Goal: Book appointment/travel/reservation

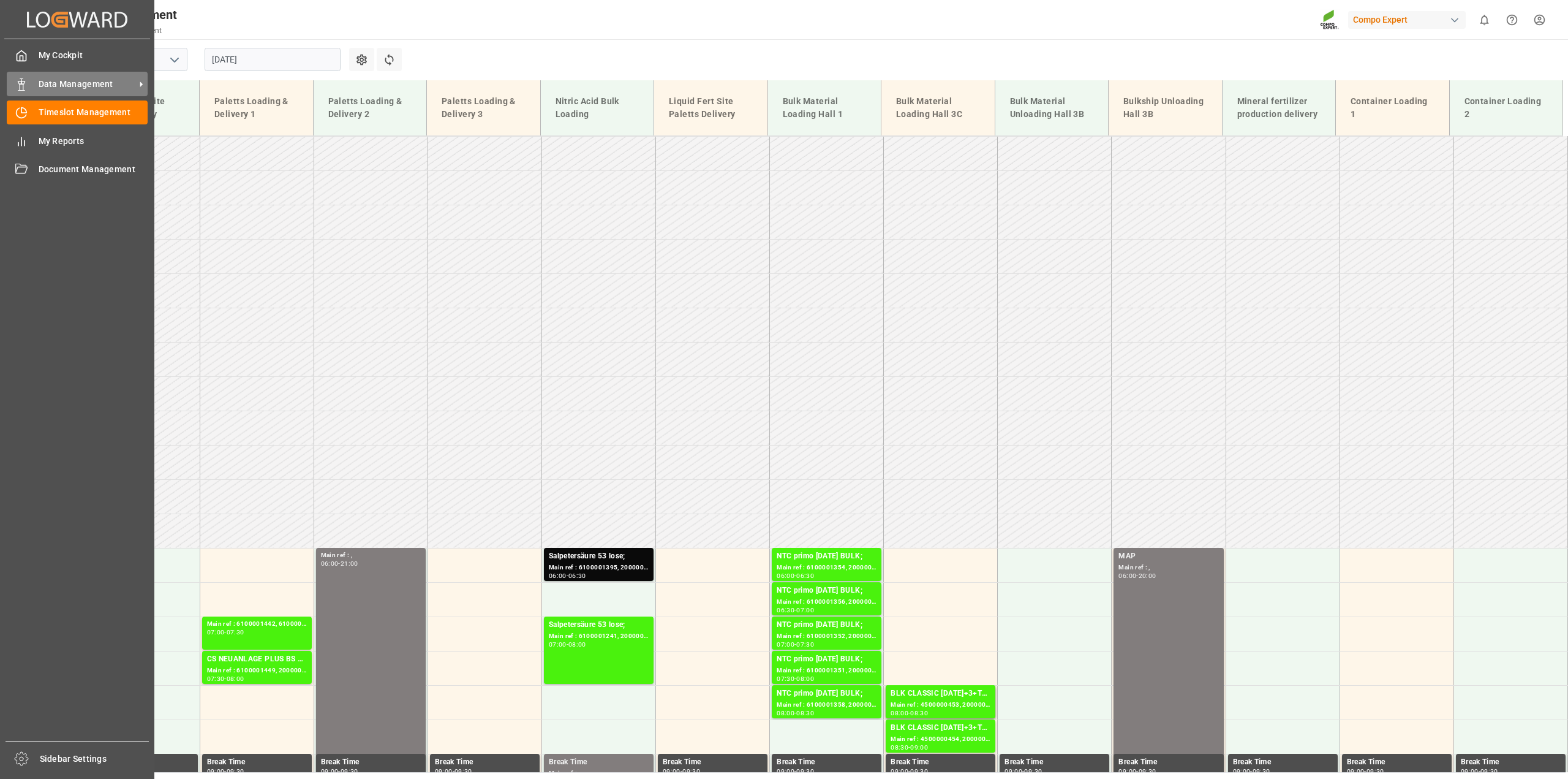
scroll to position [348, 0]
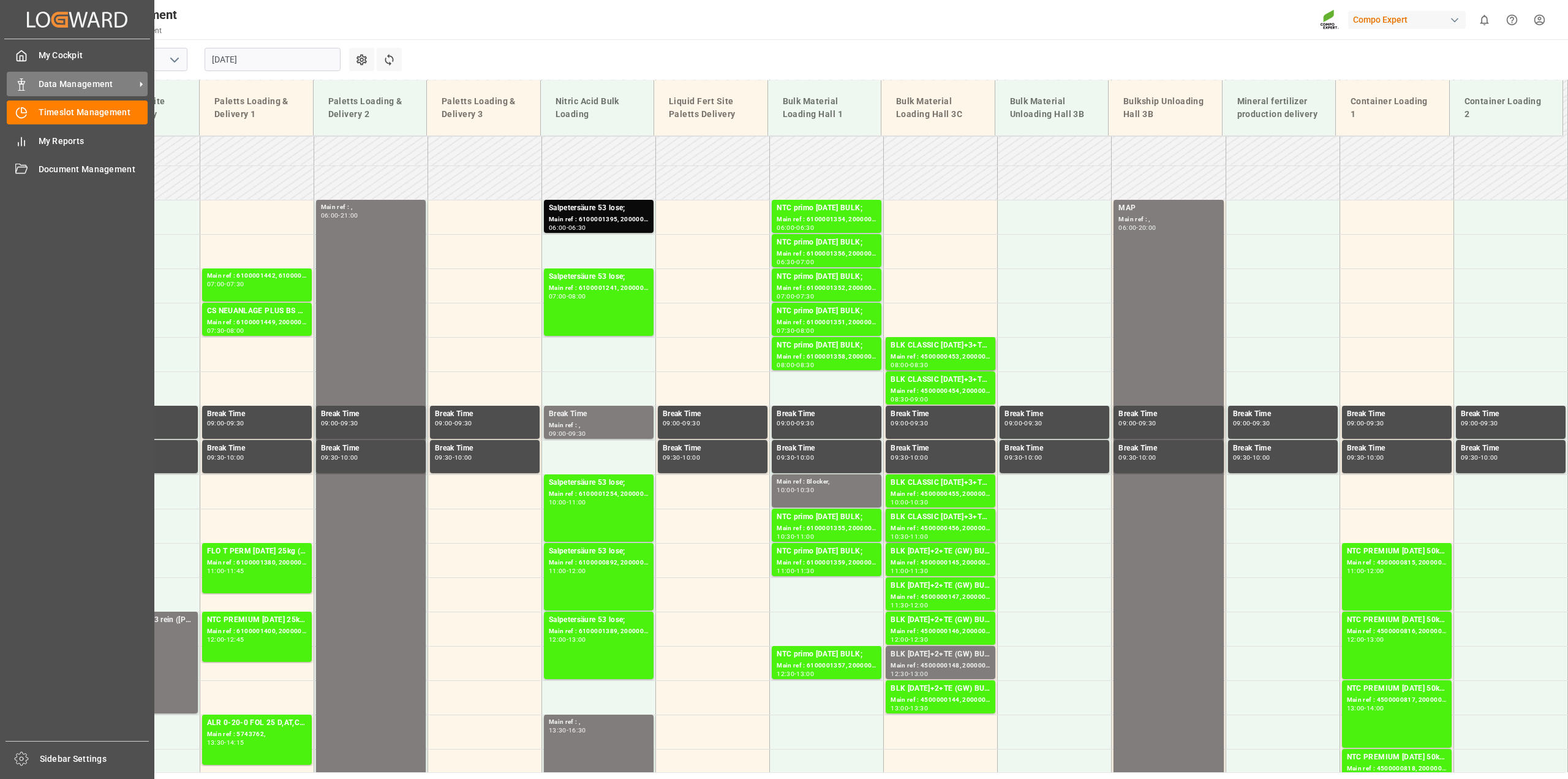
click at [60, 84] on span "Data Management" at bounding box center [87, 84] width 97 height 13
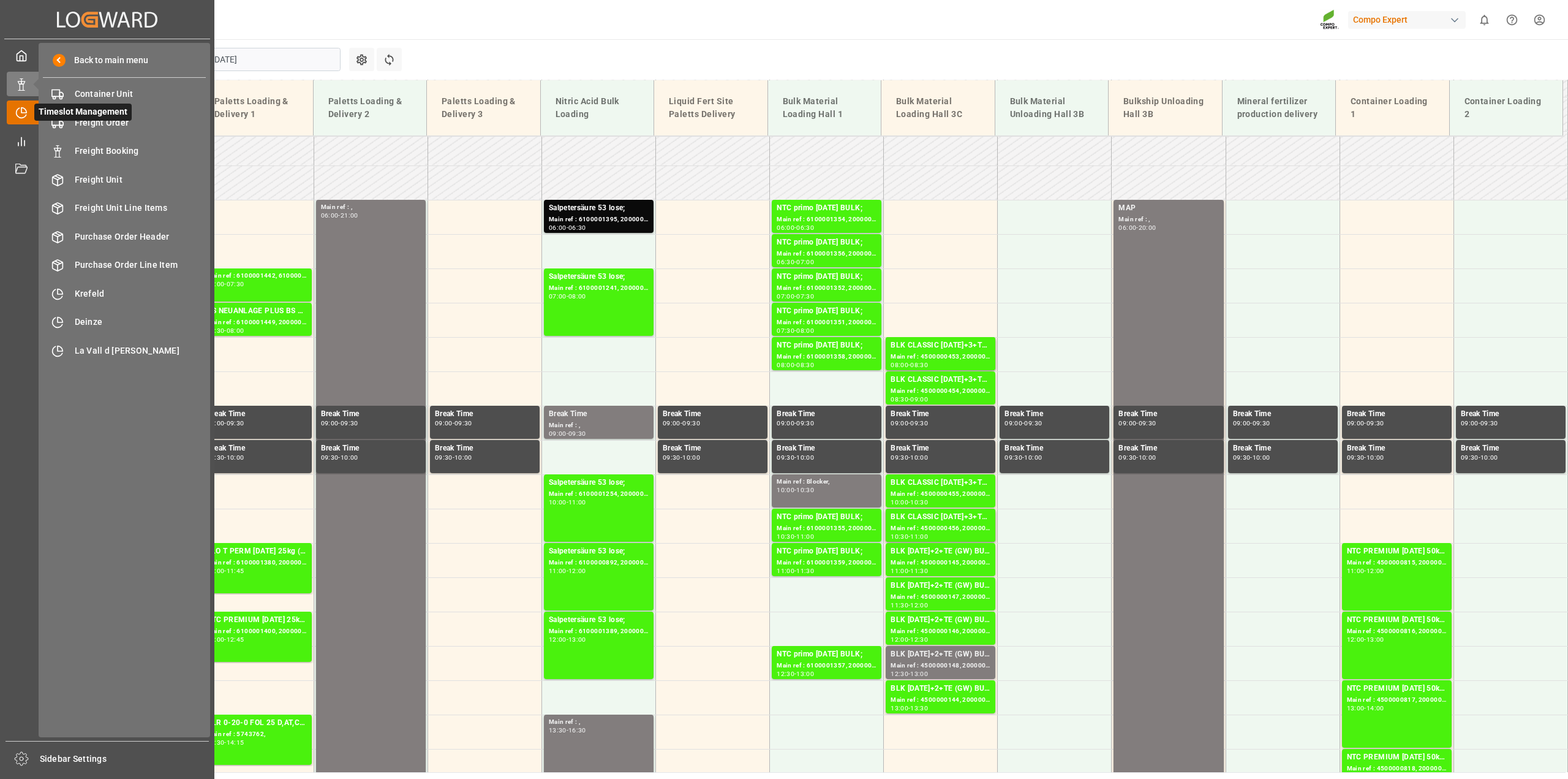
click at [16, 108] on icon at bounding box center [21, 112] width 13 height 13
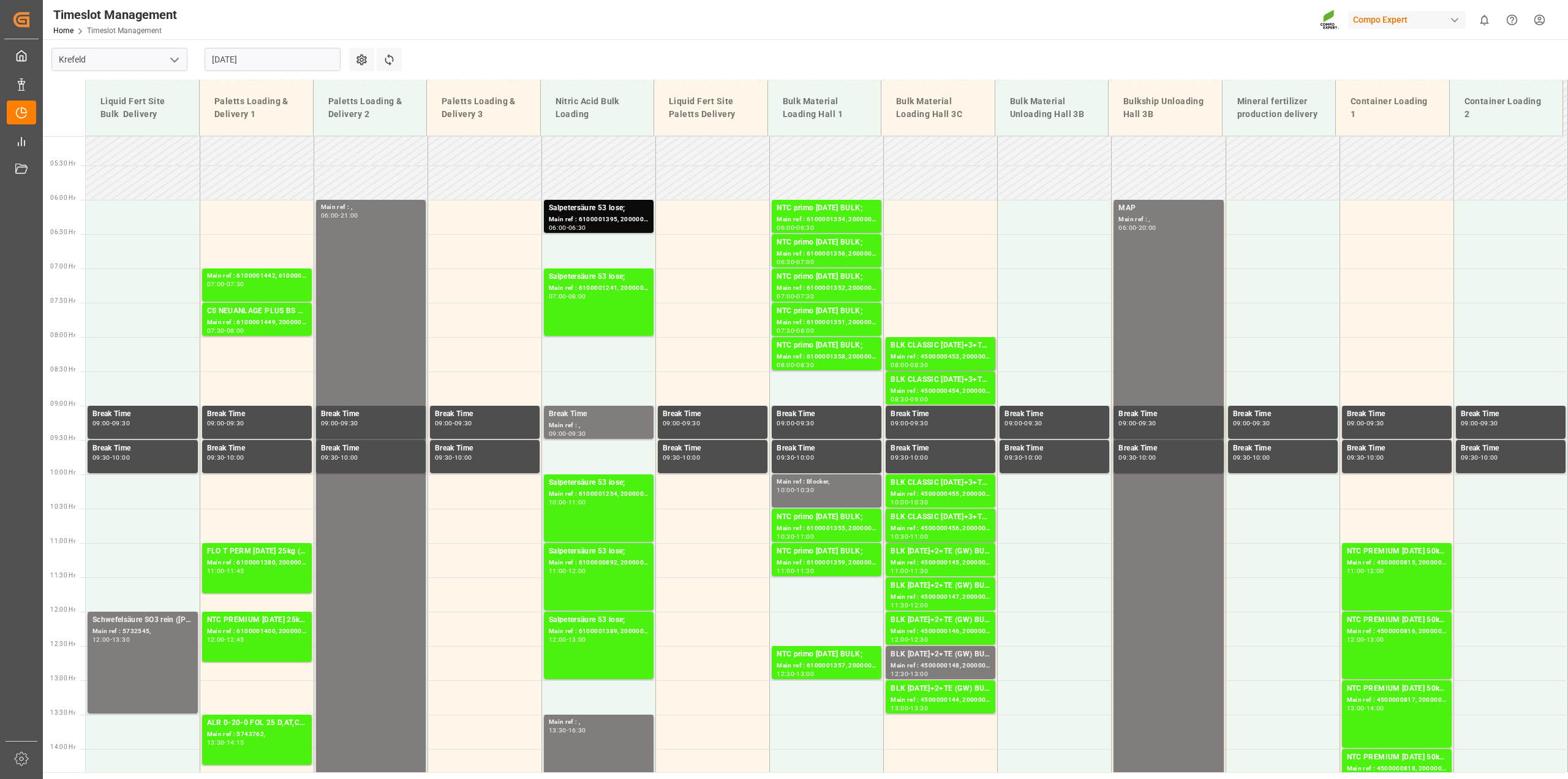
click at [1543, 14] on html "Created by potrace 1.15, written by Peter Selinger 2001-2017 Created by potrace…" at bounding box center [784, 390] width 1568 height 779
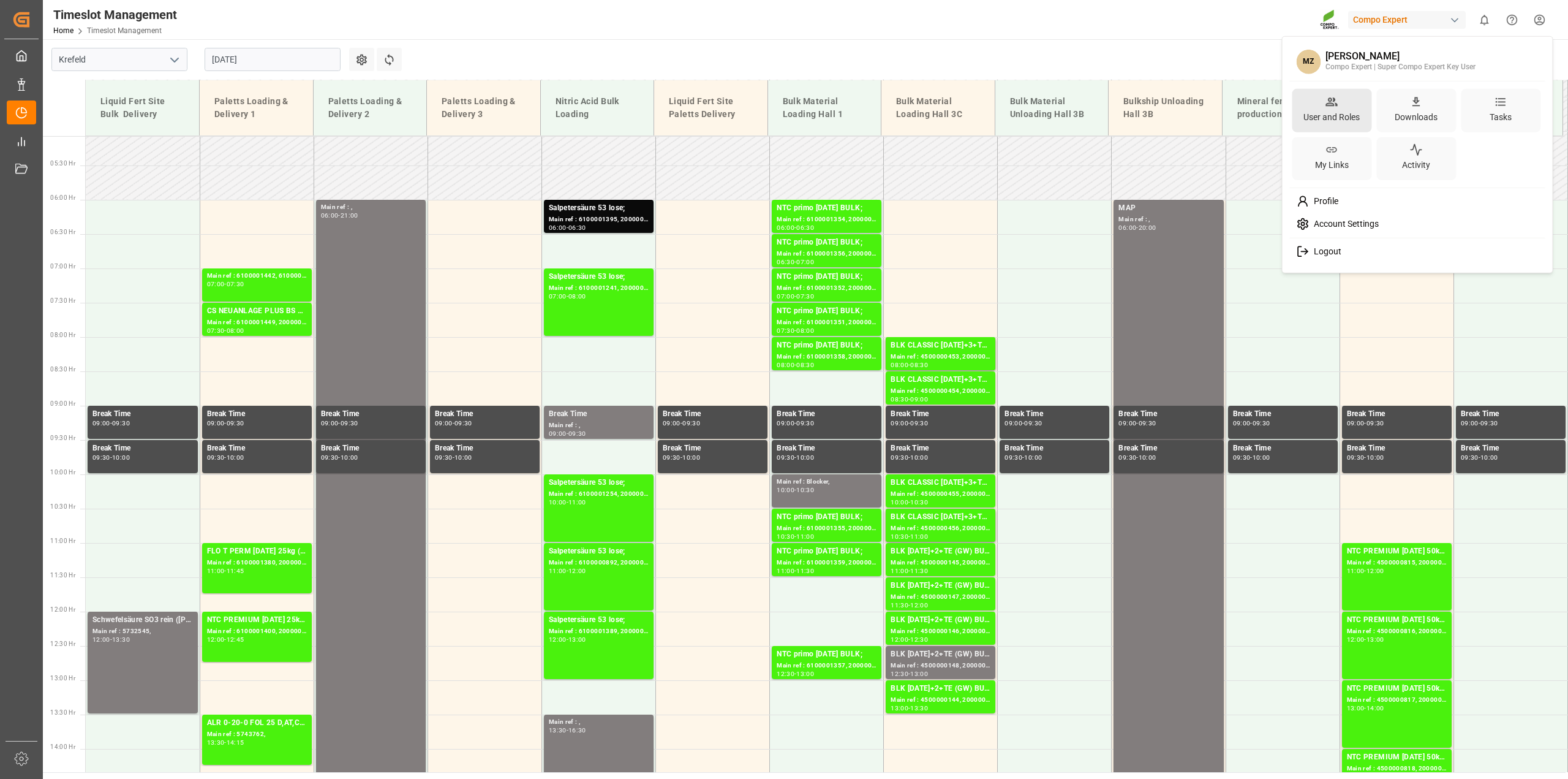
click at [1340, 106] on div "User and Roles" at bounding box center [1331, 110] width 79 height 43
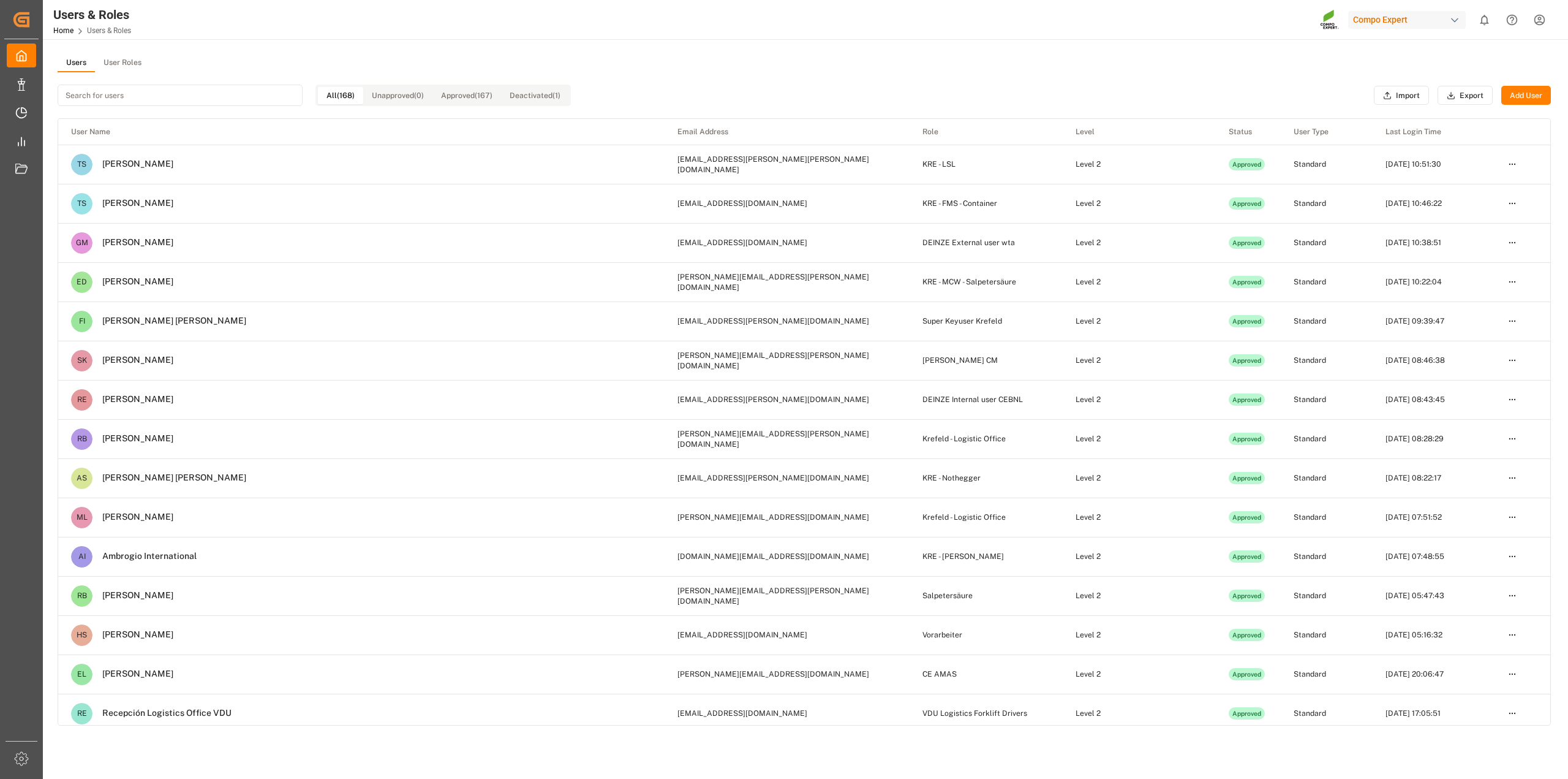
click at [121, 65] on button "User Roles" at bounding box center [122, 63] width 55 height 18
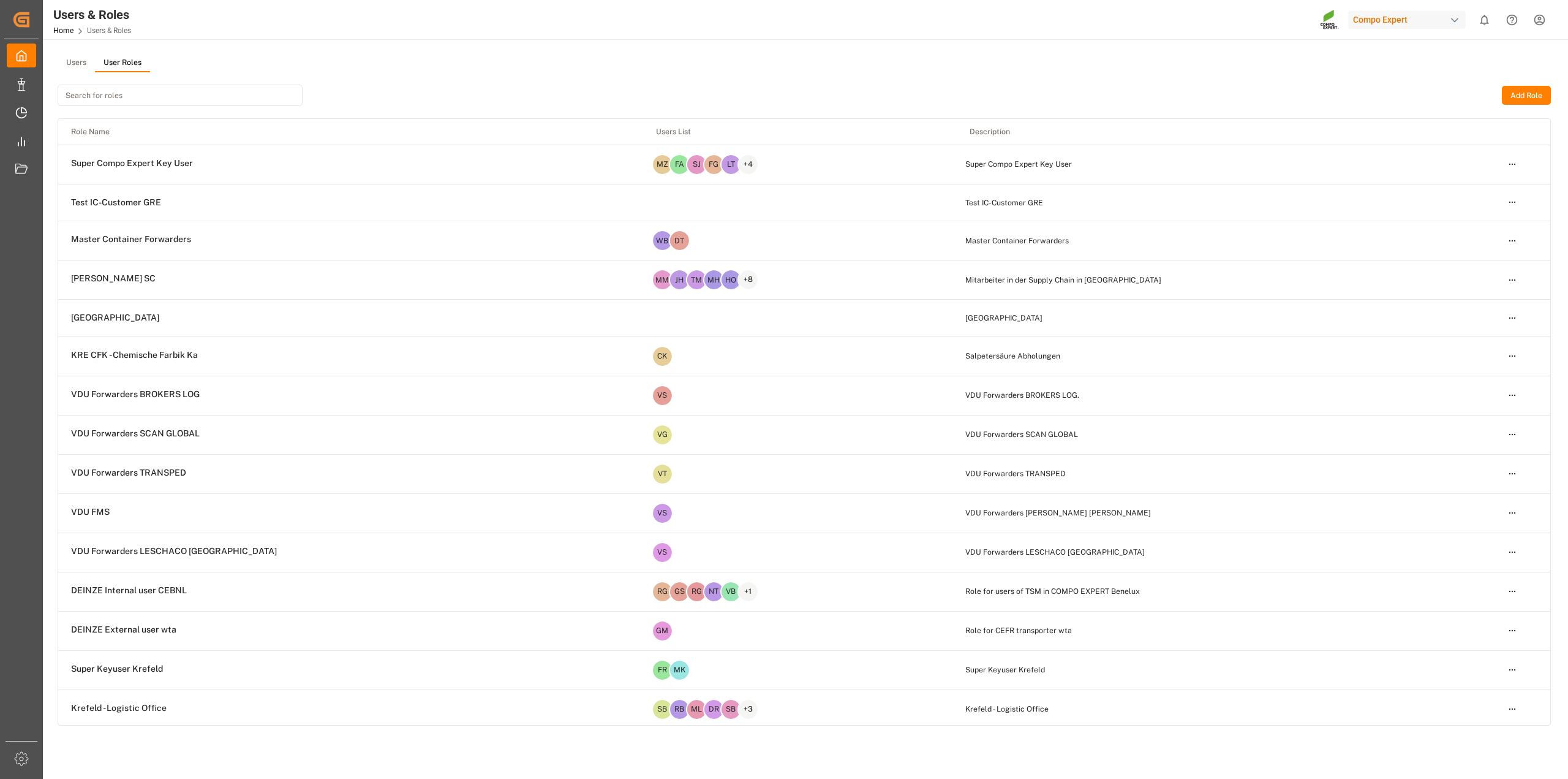
click at [130, 101] on input at bounding box center [181, 95] width 245 height 21
type input "o"
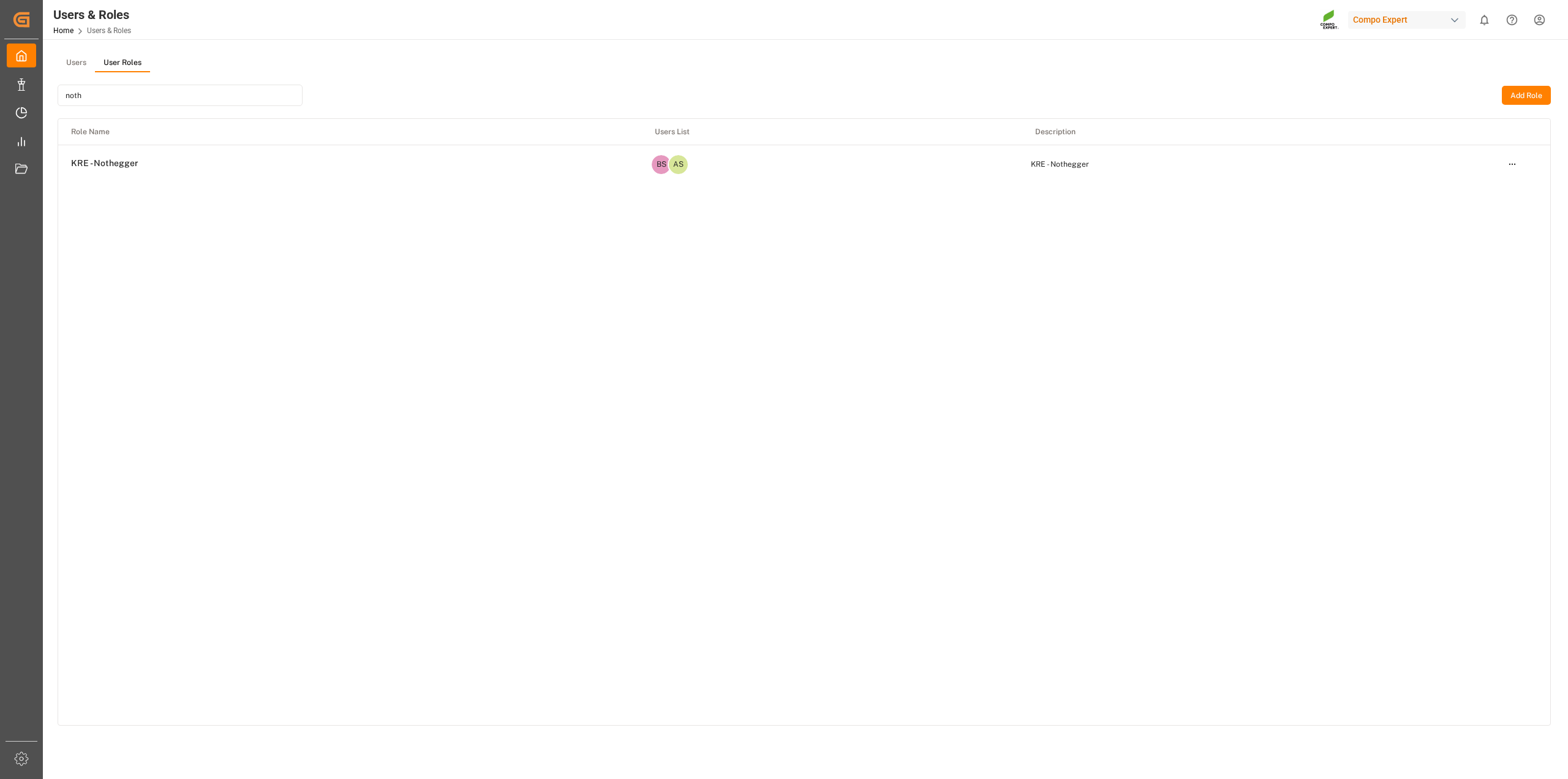
type input "noth"
click at [1509, 163] on html "Created by potrace 1.15, written by Peter Selinger 2001-2017 Created by potrace…" at bounding box center [784, 390] width 1568 height 779
click at [1489, 188] on div "Edit" at bounding box center [1487, 187] width 63 height 17
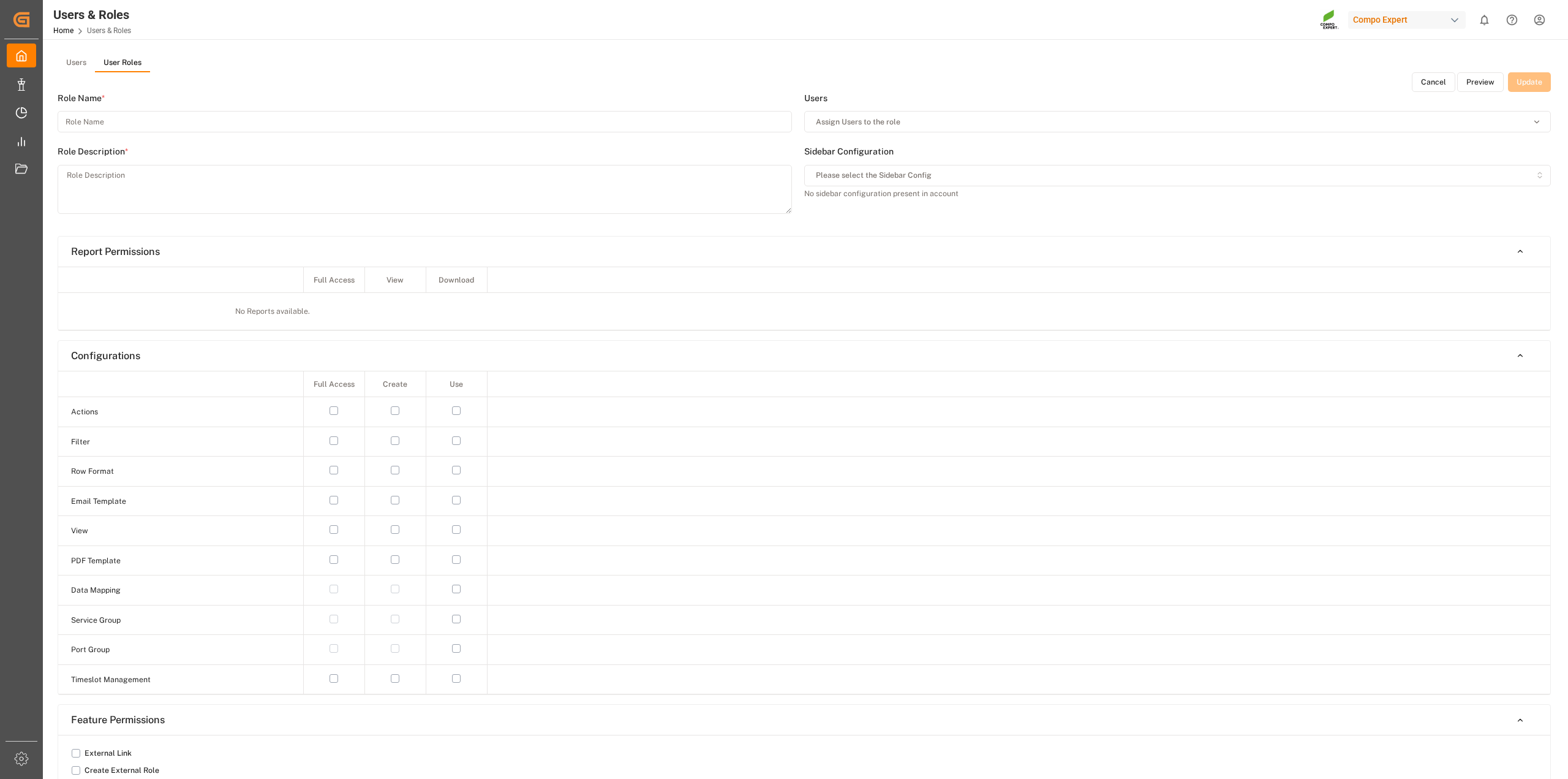
type input "KRE - Nothegger"
type textarea "KRE - Nothegger"
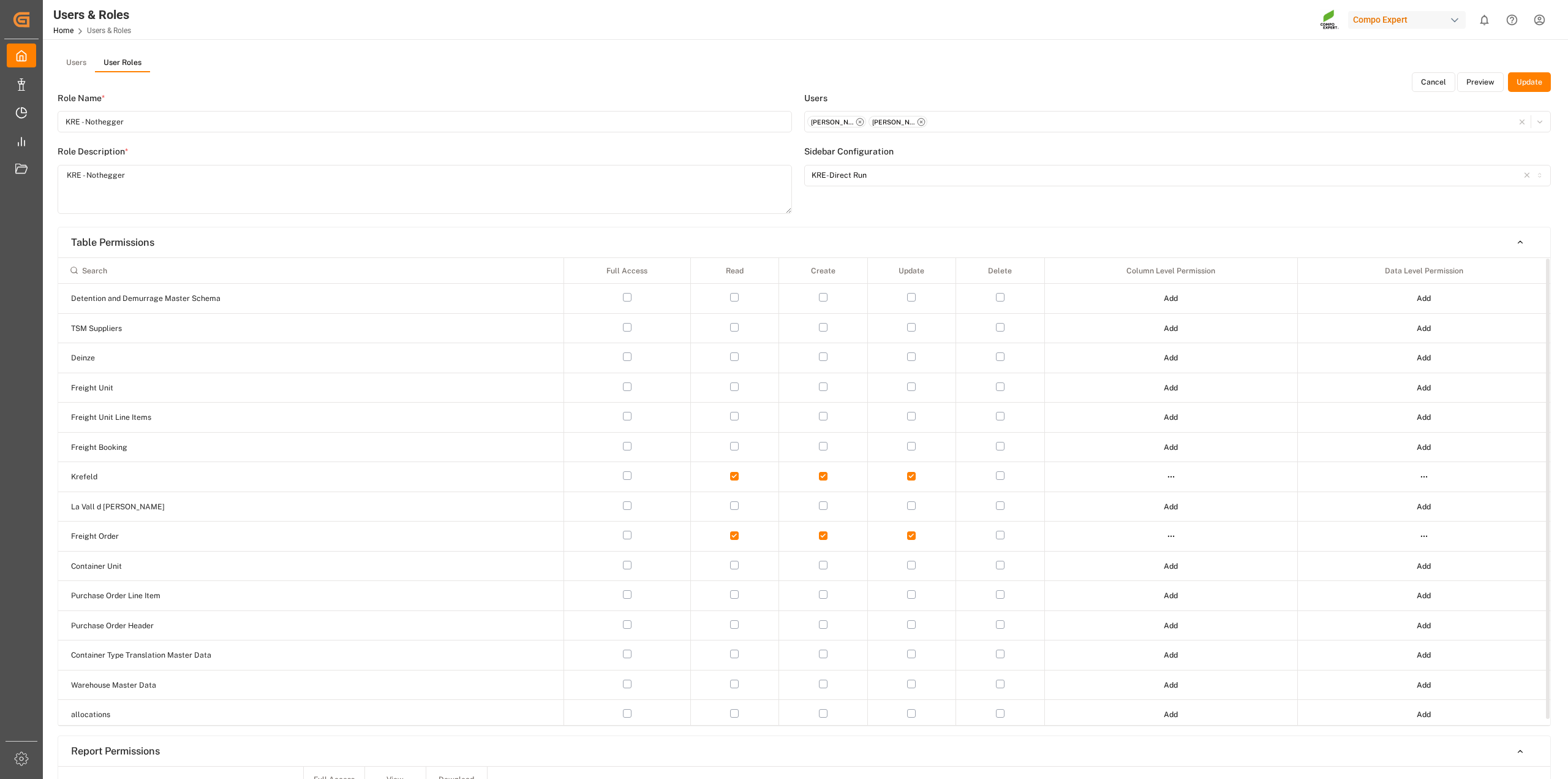
click at [1432, 481] on html "Created by potrace 1.15, written by Peter Selinger 2001-2017 Created by potrace…" at bounding box center [784, 390] width 1568 height 779
click at [1395, 502] on div "Edit" at bounding box center [1398, 501] width 63 height 17
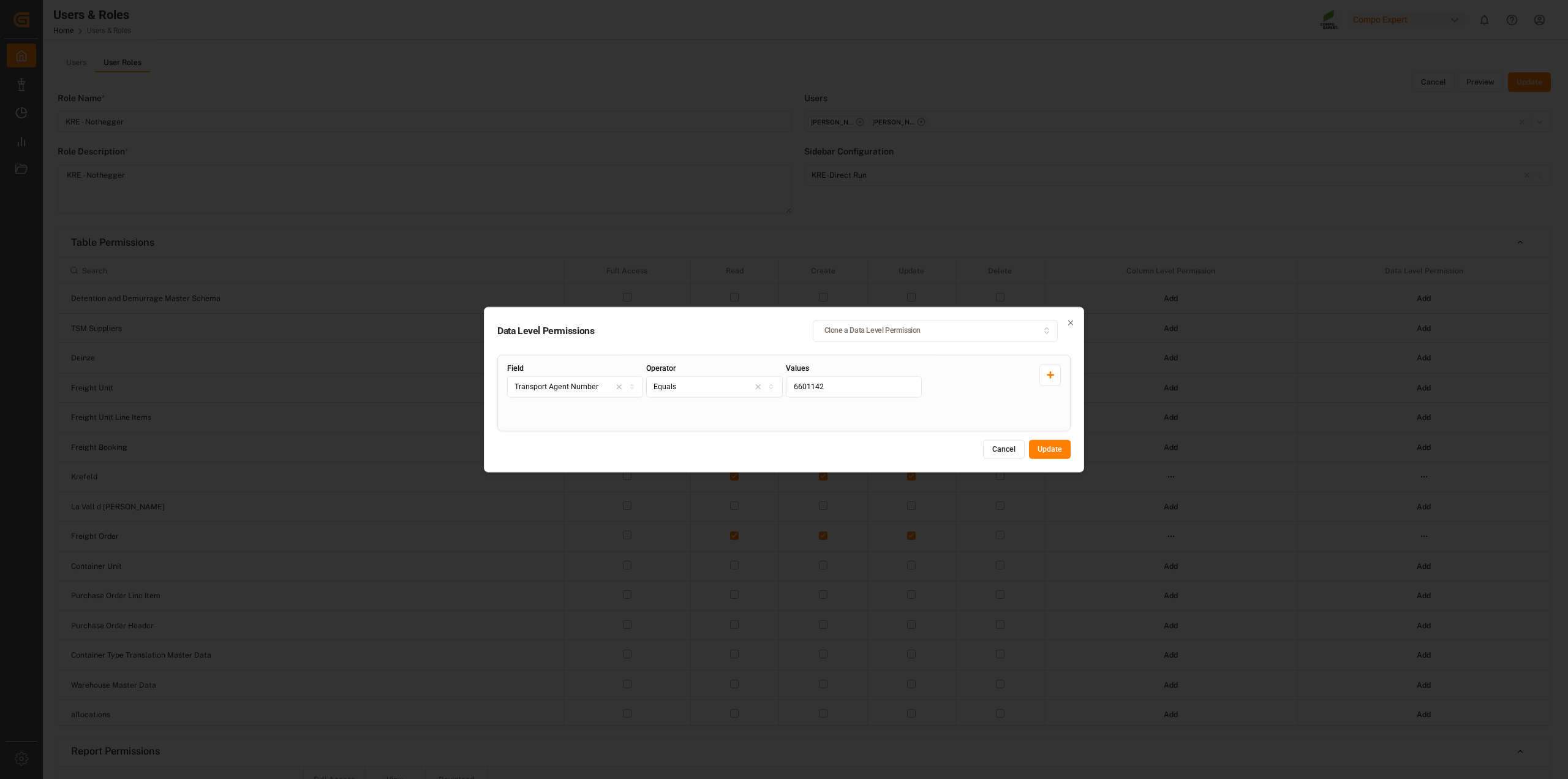
click at [984, 448] on button "Cancel" at bounding box center [1004, 449] width 42 height 19
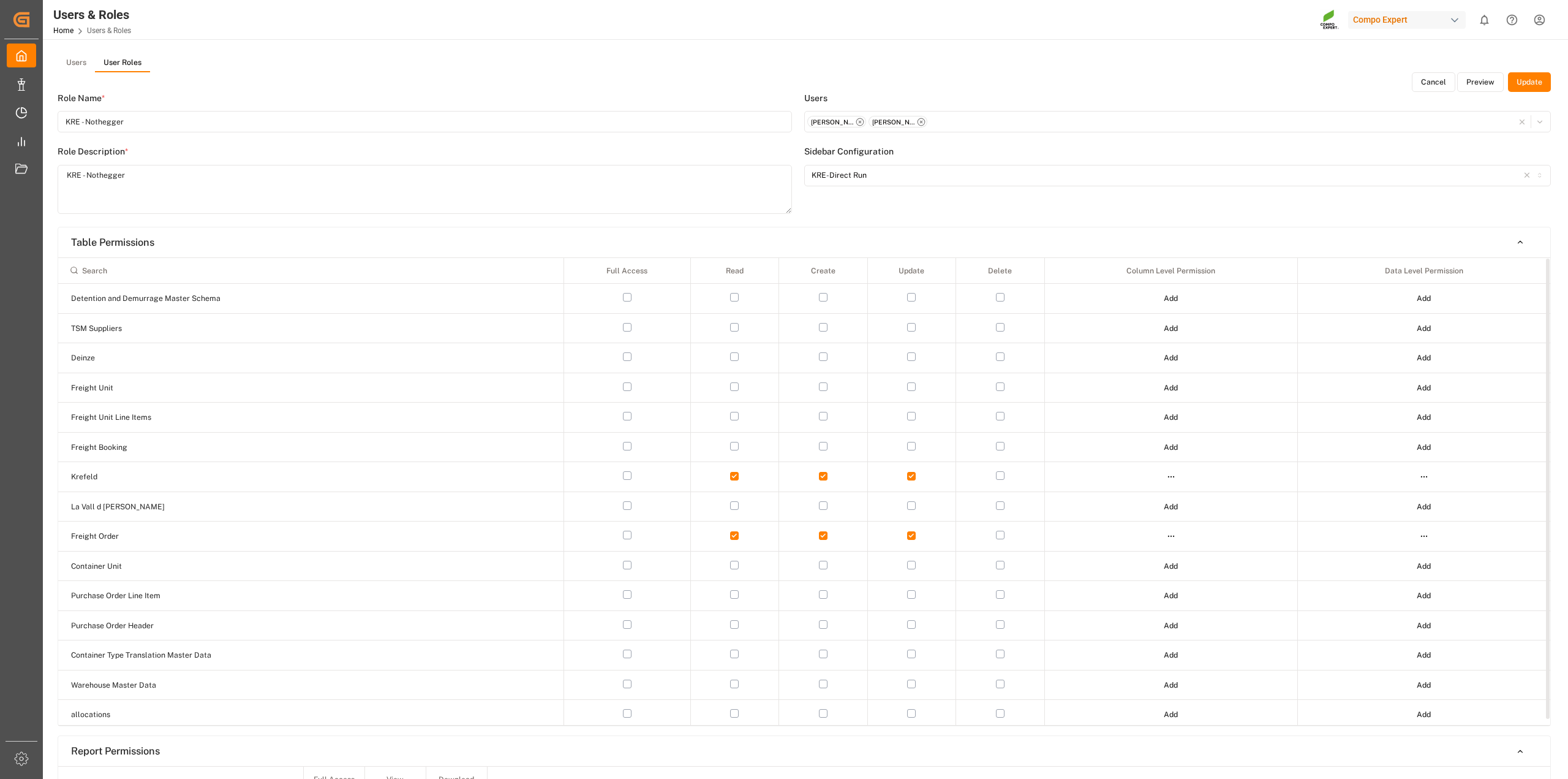
click at [1423, 539] on html "Created by potrace 1.15, written by Peter Selinger 2001-2017 Created by potrace…" at bounding box center [784, 390] width 1568 height 779
click at [1388, 560] on div "Edit" at bounding box center [1398, 561] width 63 height 17
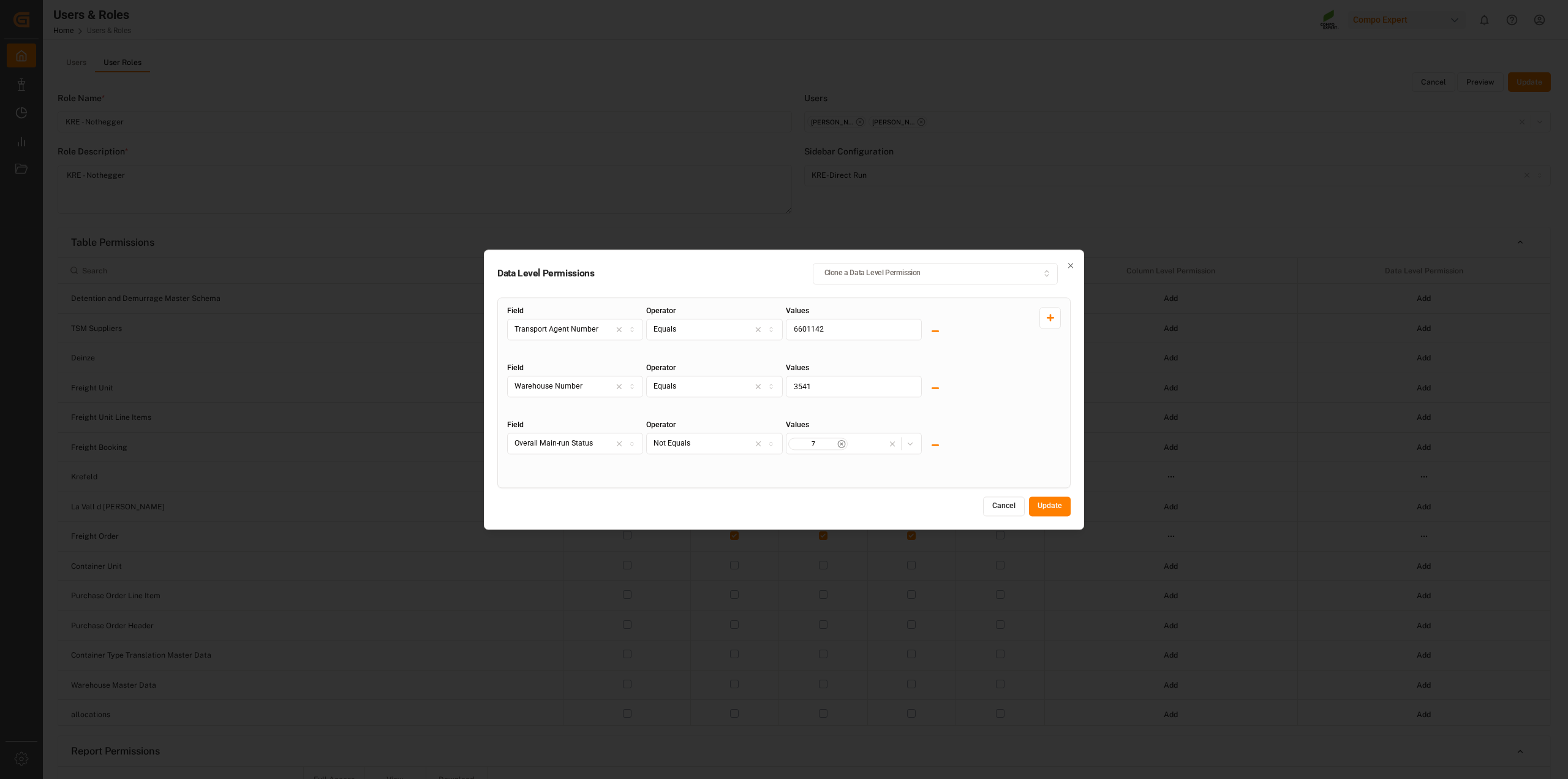
click at [937, 386] on icon at bounding box center [935, 388] width 10 height 10
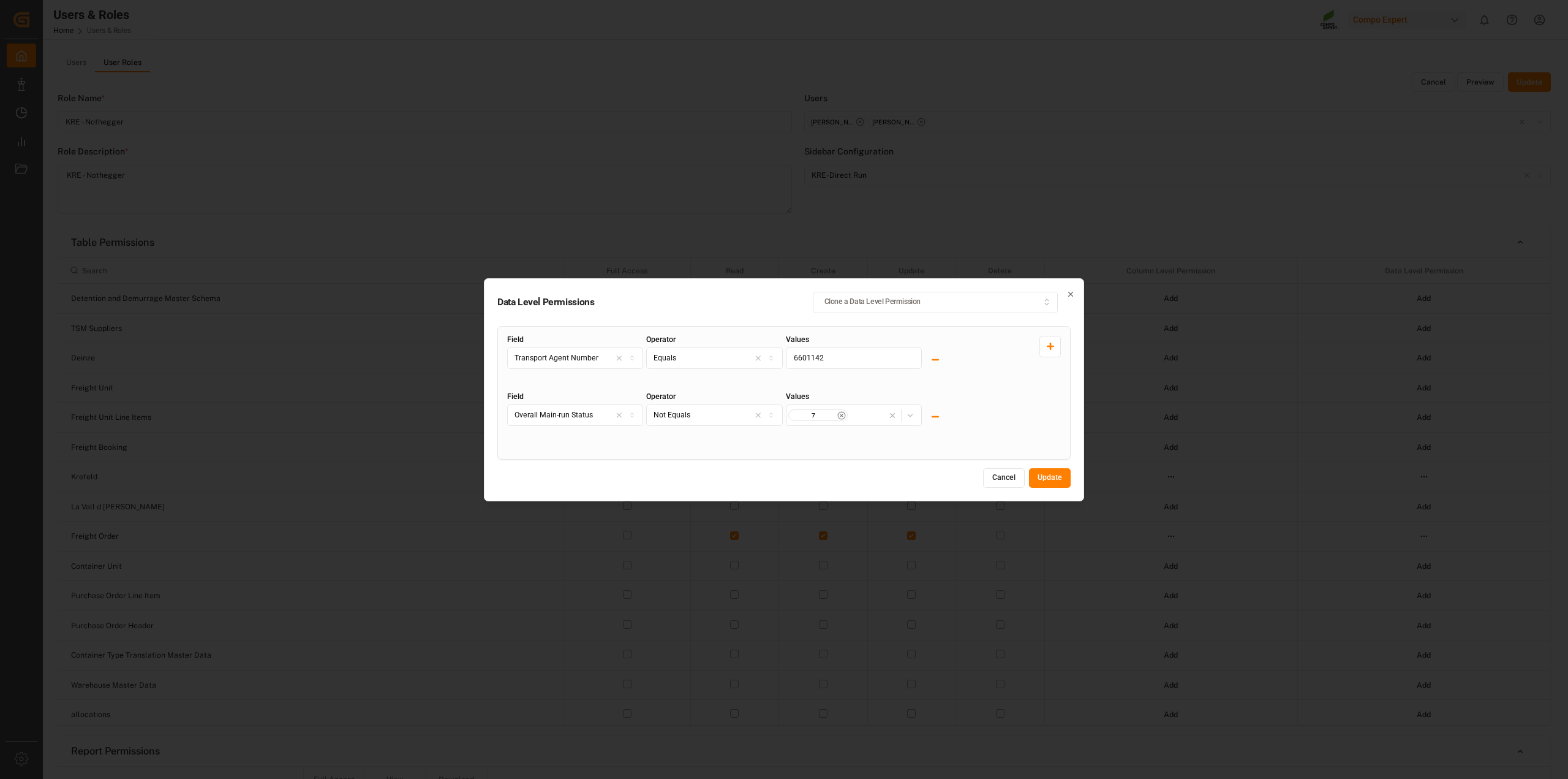
click at [1042, 476] on button "Update" at bounding box center [1049, 477] width 42 height 19
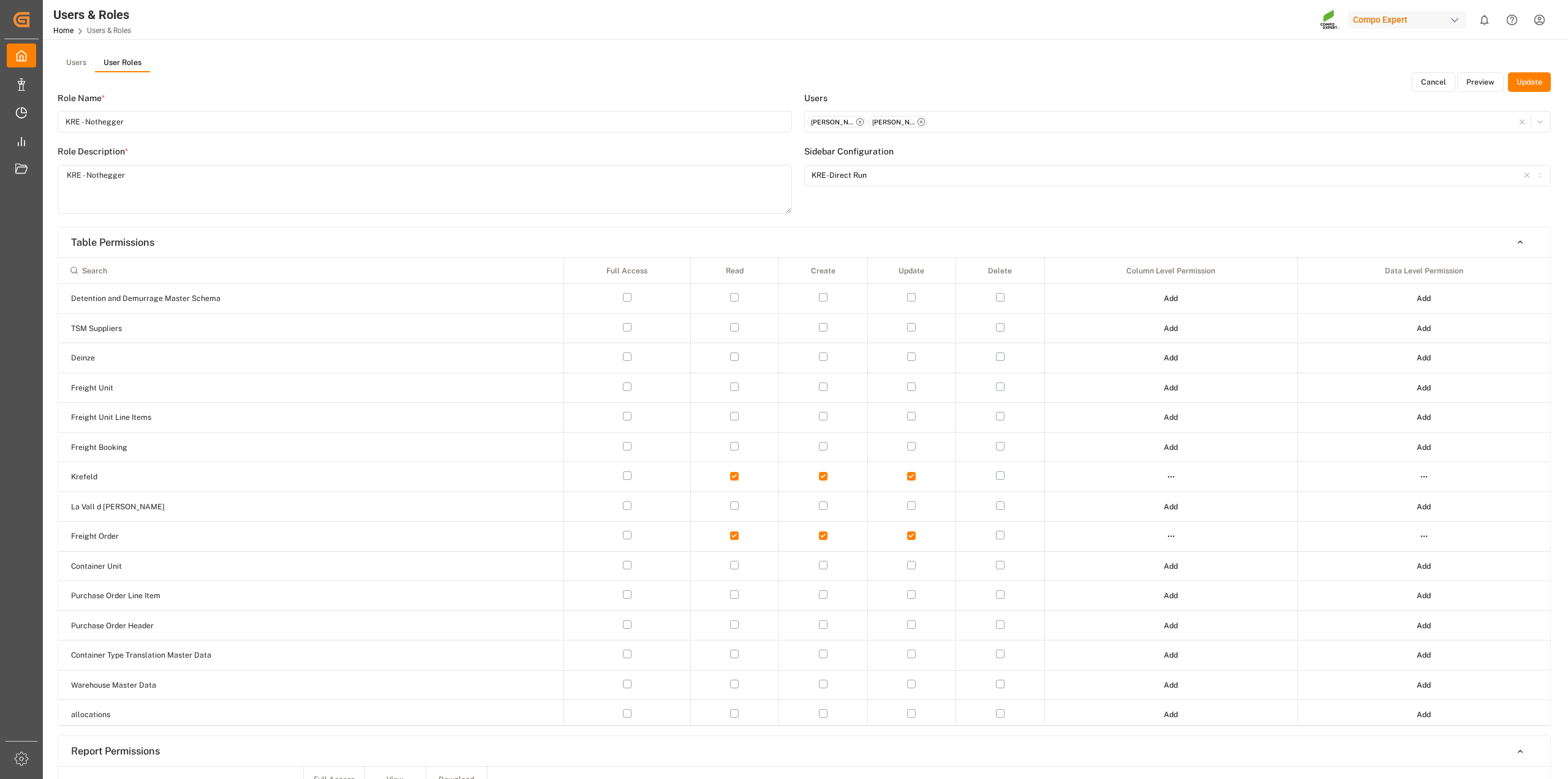
click at [1542, 81] on button "Update" at bounding box center [1529, 82] width 43 height 19
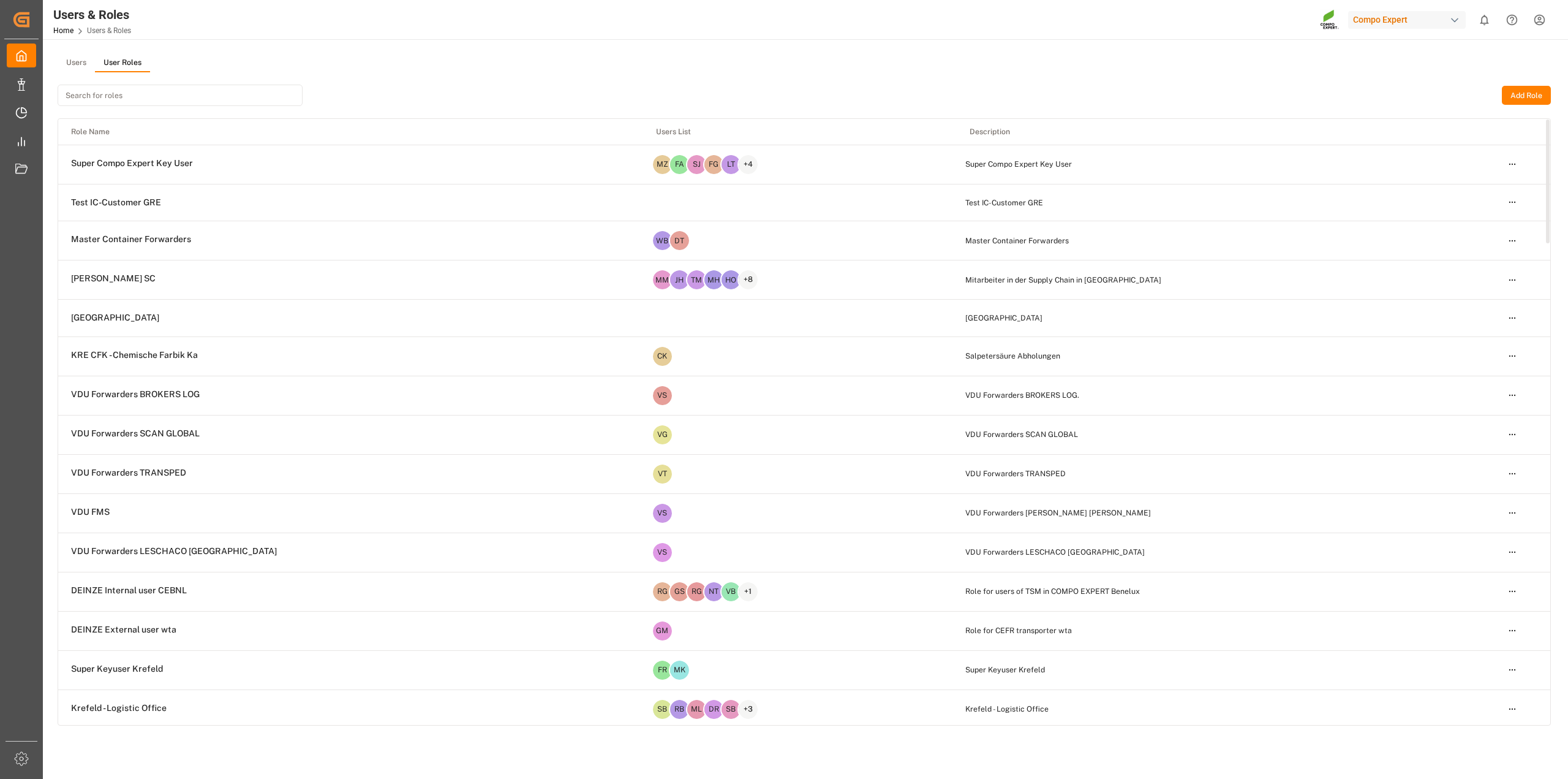
click at [72, 63] on button "Users" at bounding box center [76, 63] width 38 height 18
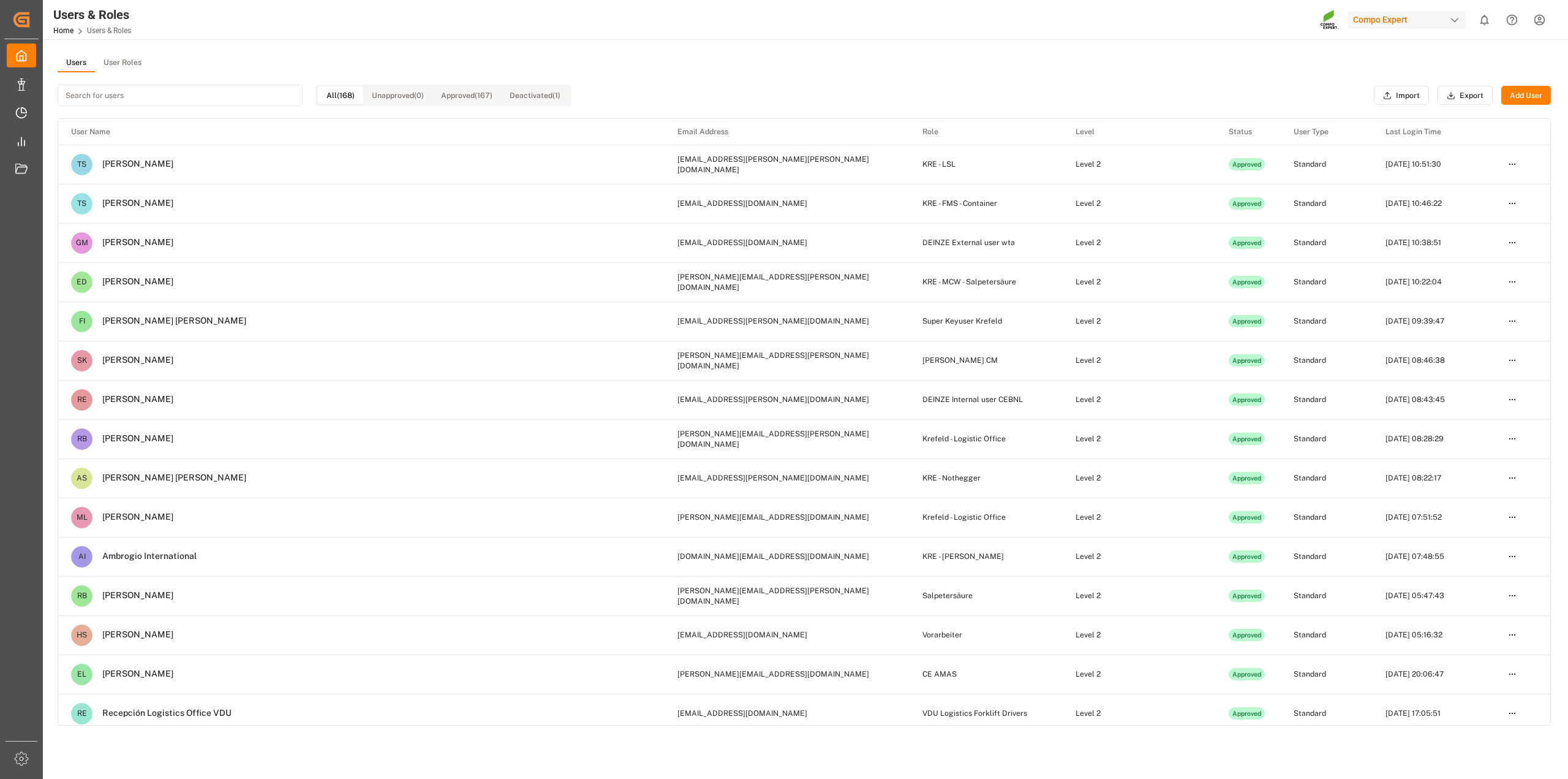
click at [113, 63] on button "User Roles" at bounding box center [122, 63] width 55 height 18
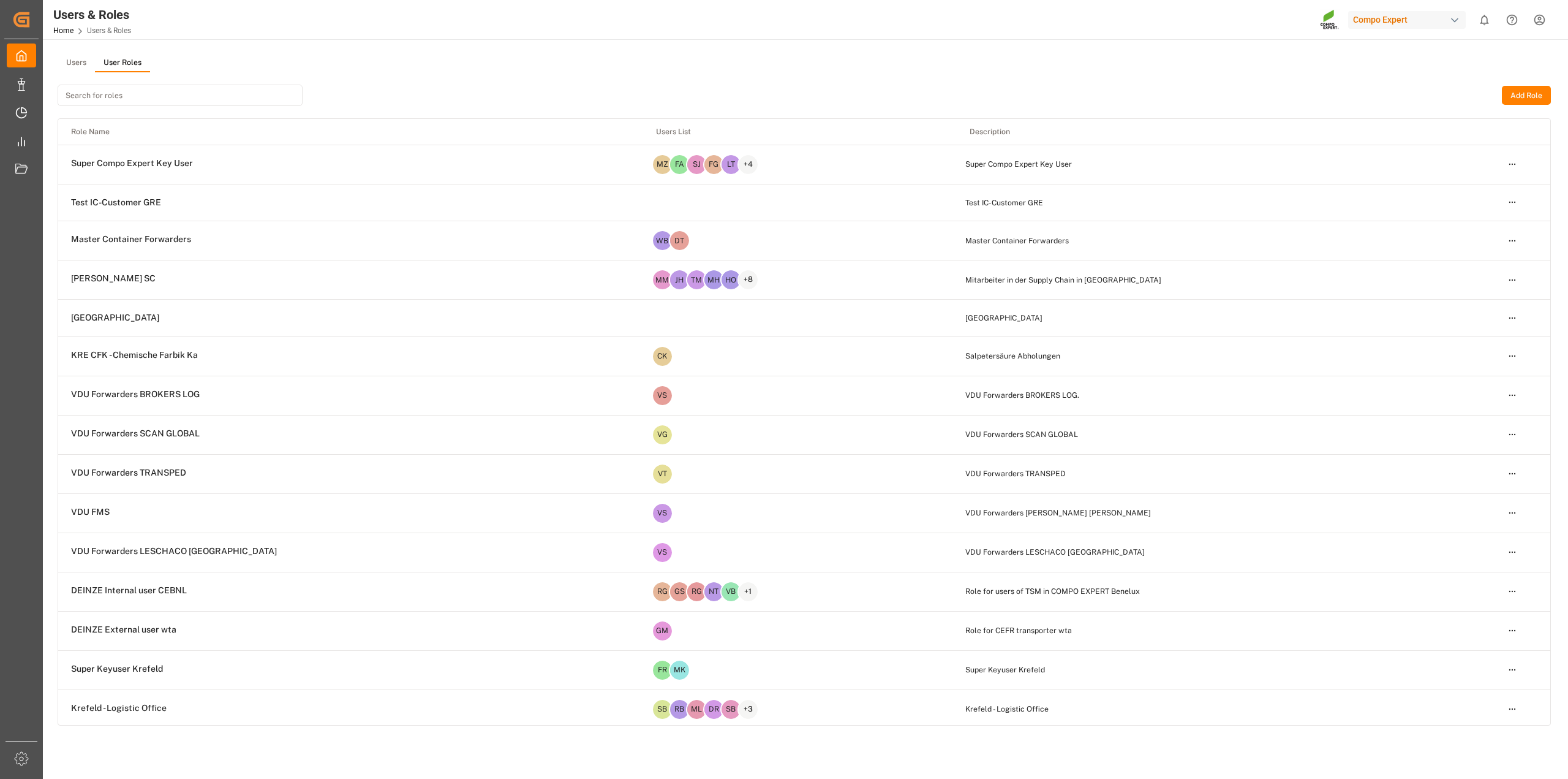
click at [133, 100] on input at bounding box center [181, 95] width 245 height 21
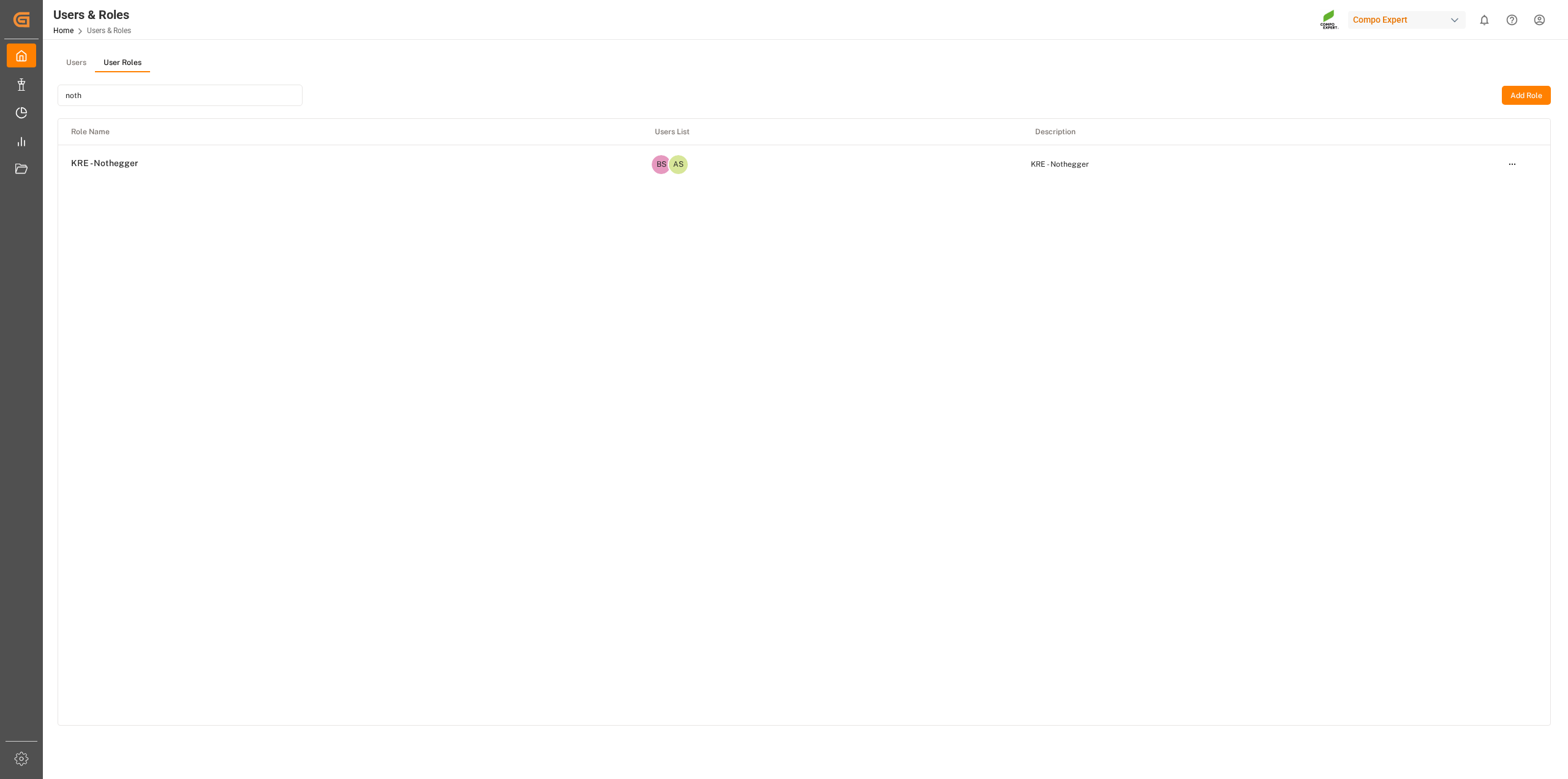
type input "noth"
click at [1513, 166] on html "Created by potrace 1.15, written by Peter Selinger 2001-2017 Created by potrace…" at bounding box center [784, 390] width 1568 height 779
click at [1487, 188] on div "Edit" at bounding box center [1487, 187] width 63 height 17
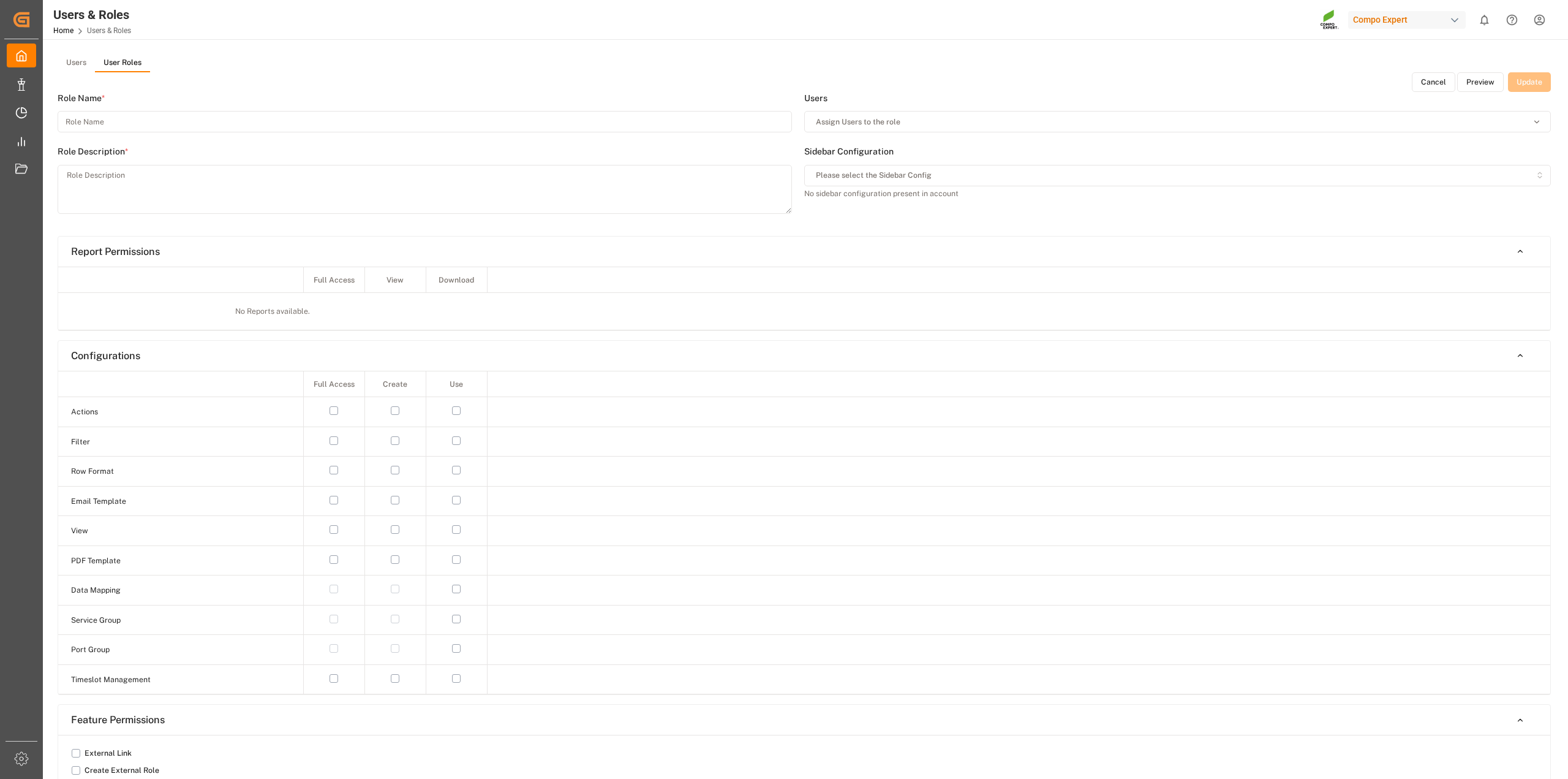
type input "KRE - Nothegger"
type textarea "KRE - Nothegger"
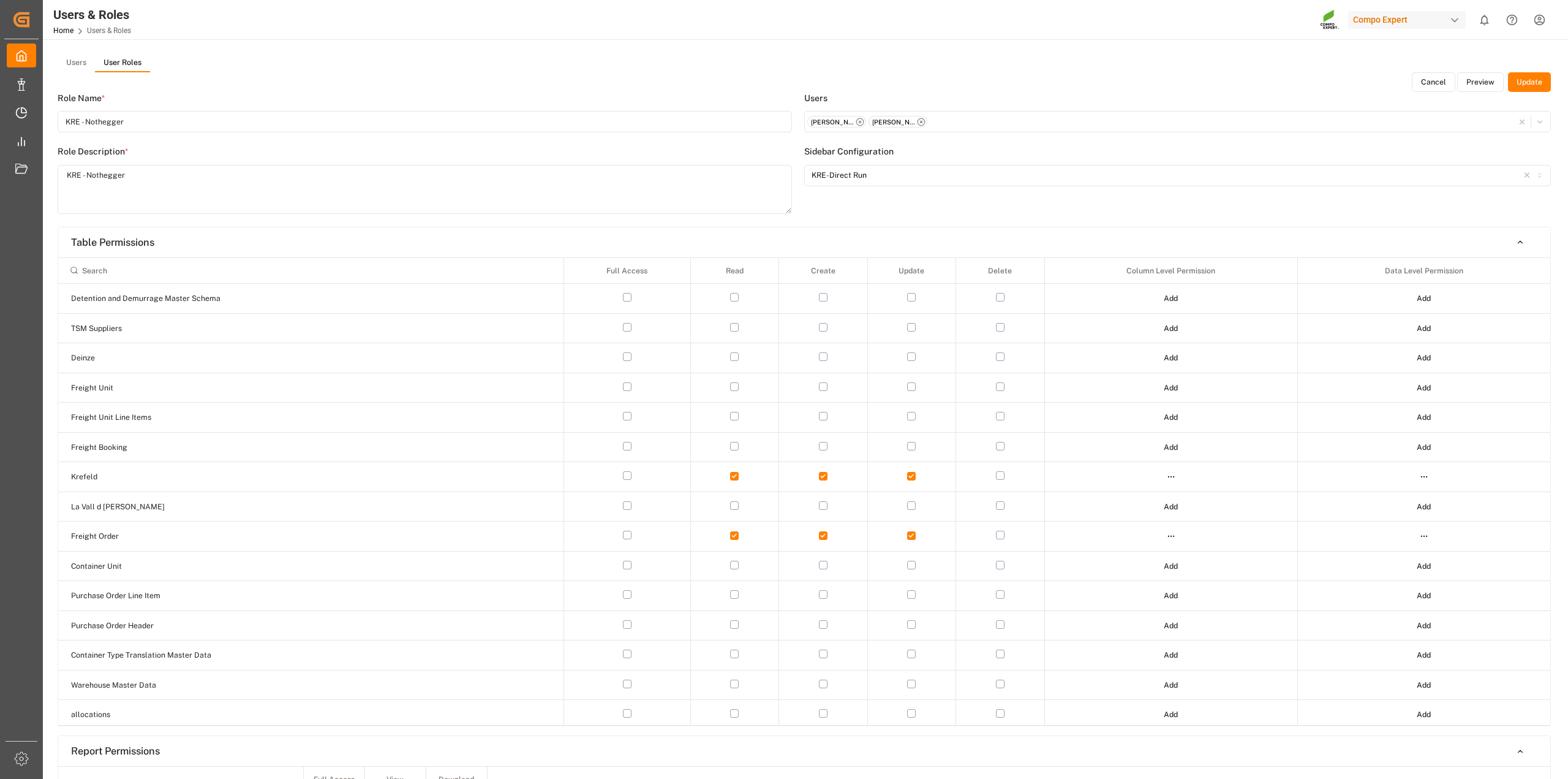
click at [1484, 83] on button "Preview" at bounding box center [1480, 82] width 46 height 19
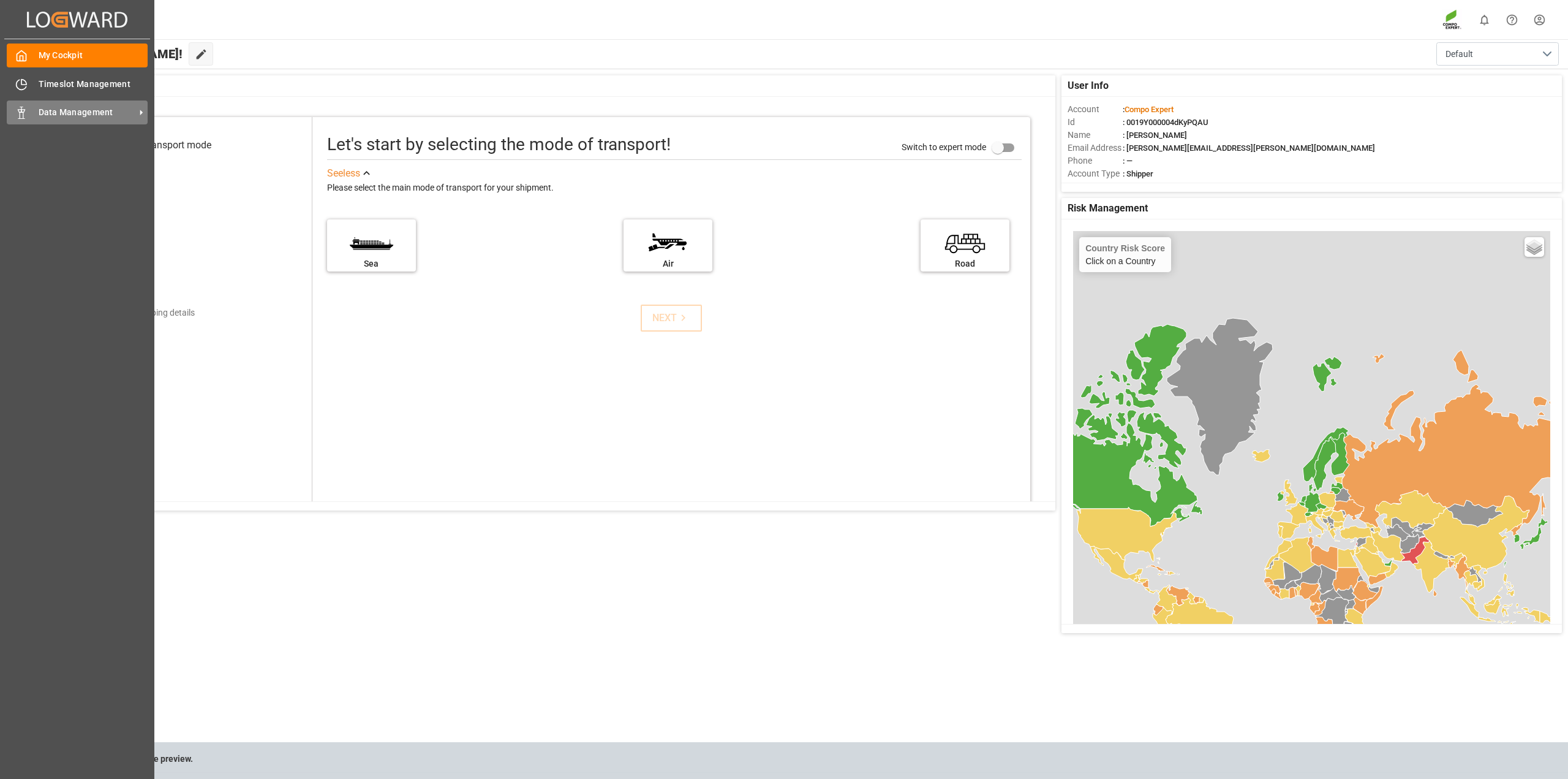
click at [78, 112] on span "Data Management" at bounding box center [87, 112] width 97 height 13
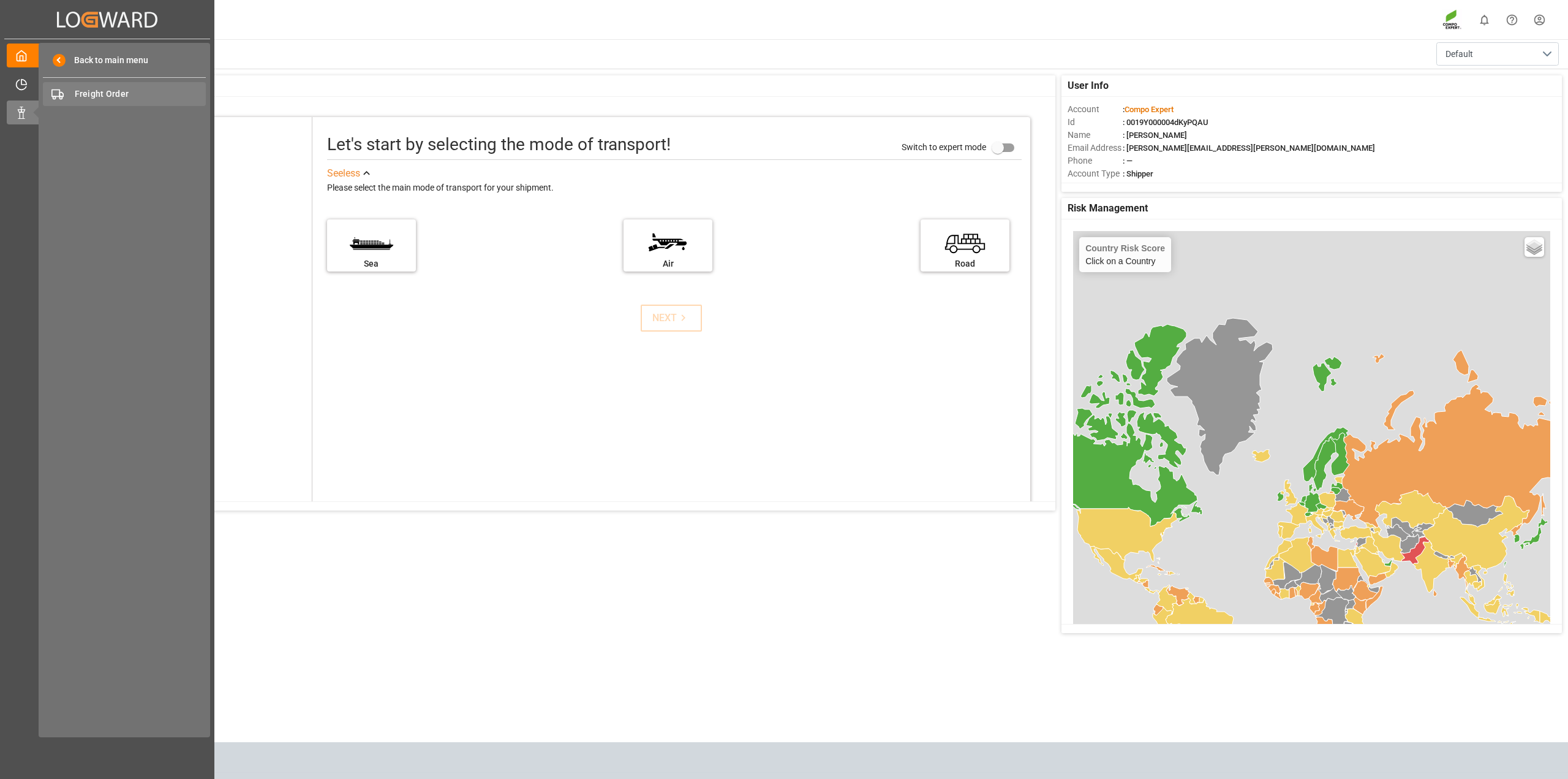
click at [136, 86] on div "Freight Order Freight Order" at bounding box center [124, 94] width 163 height 24
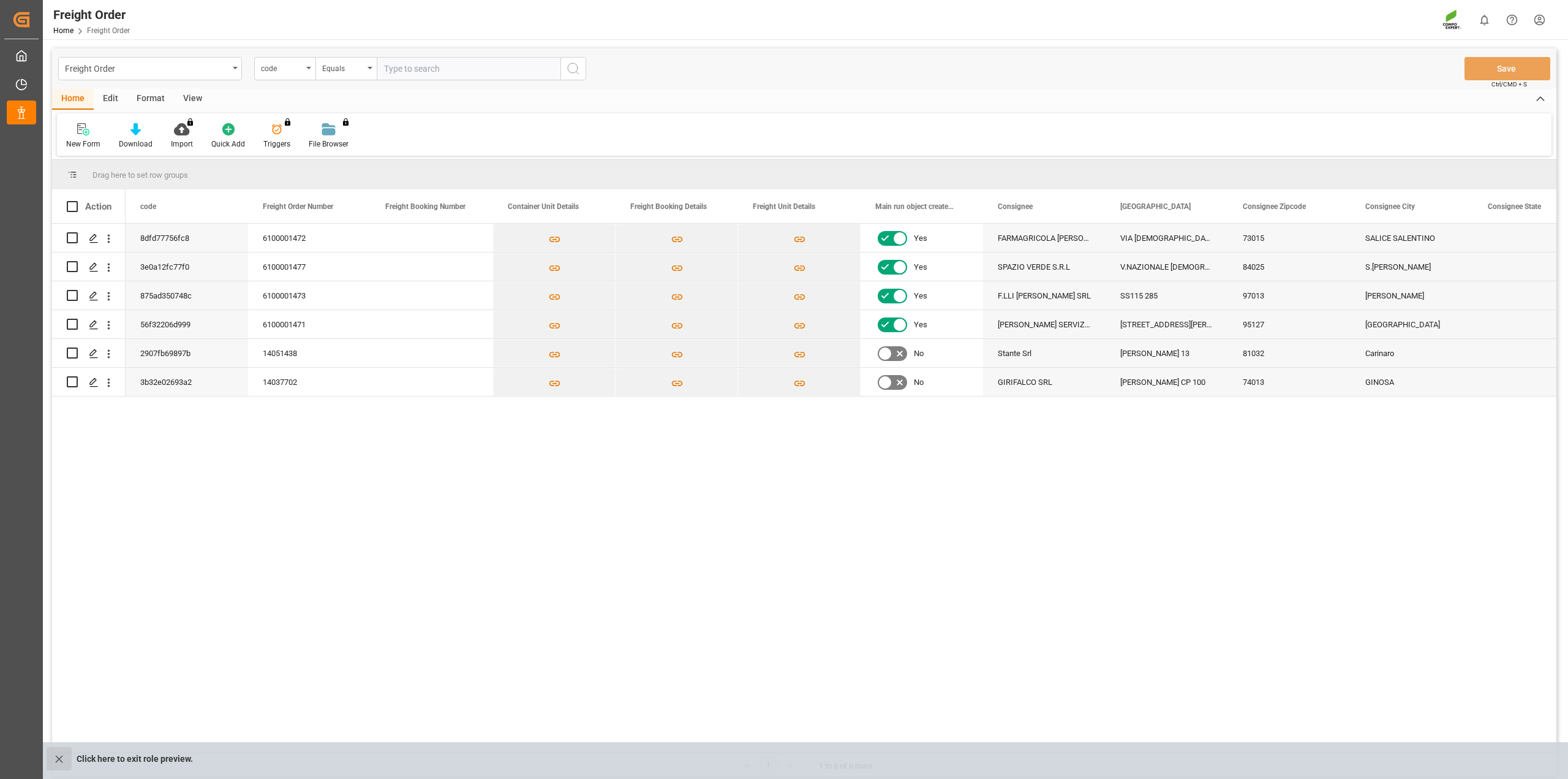
click at [61, 759] on icon "close role preview" at bounding box center [59, 759] width 13 height 13
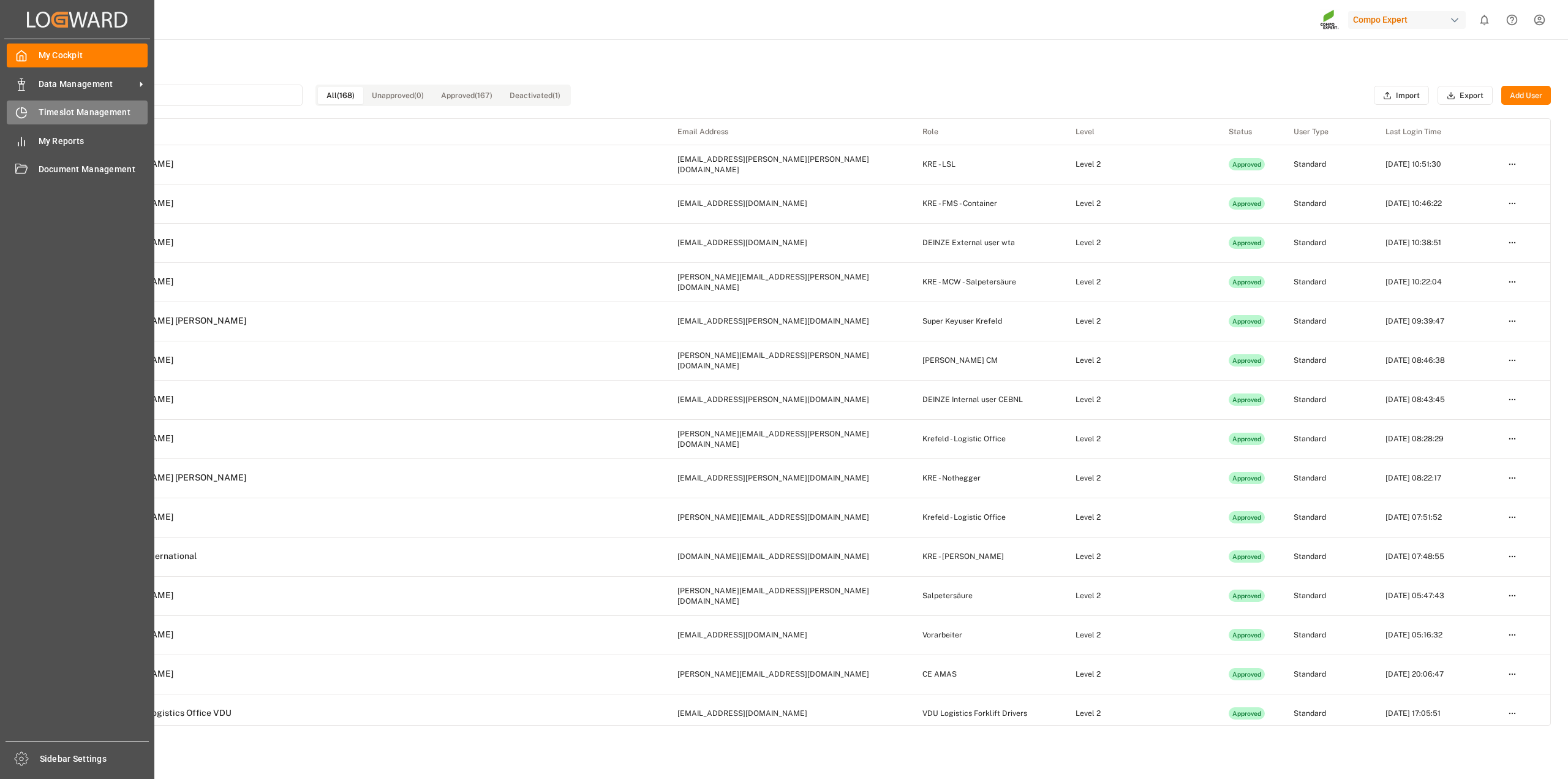
click at [26, 112] on icon at bounding box center [23, 110] width 5 height 5
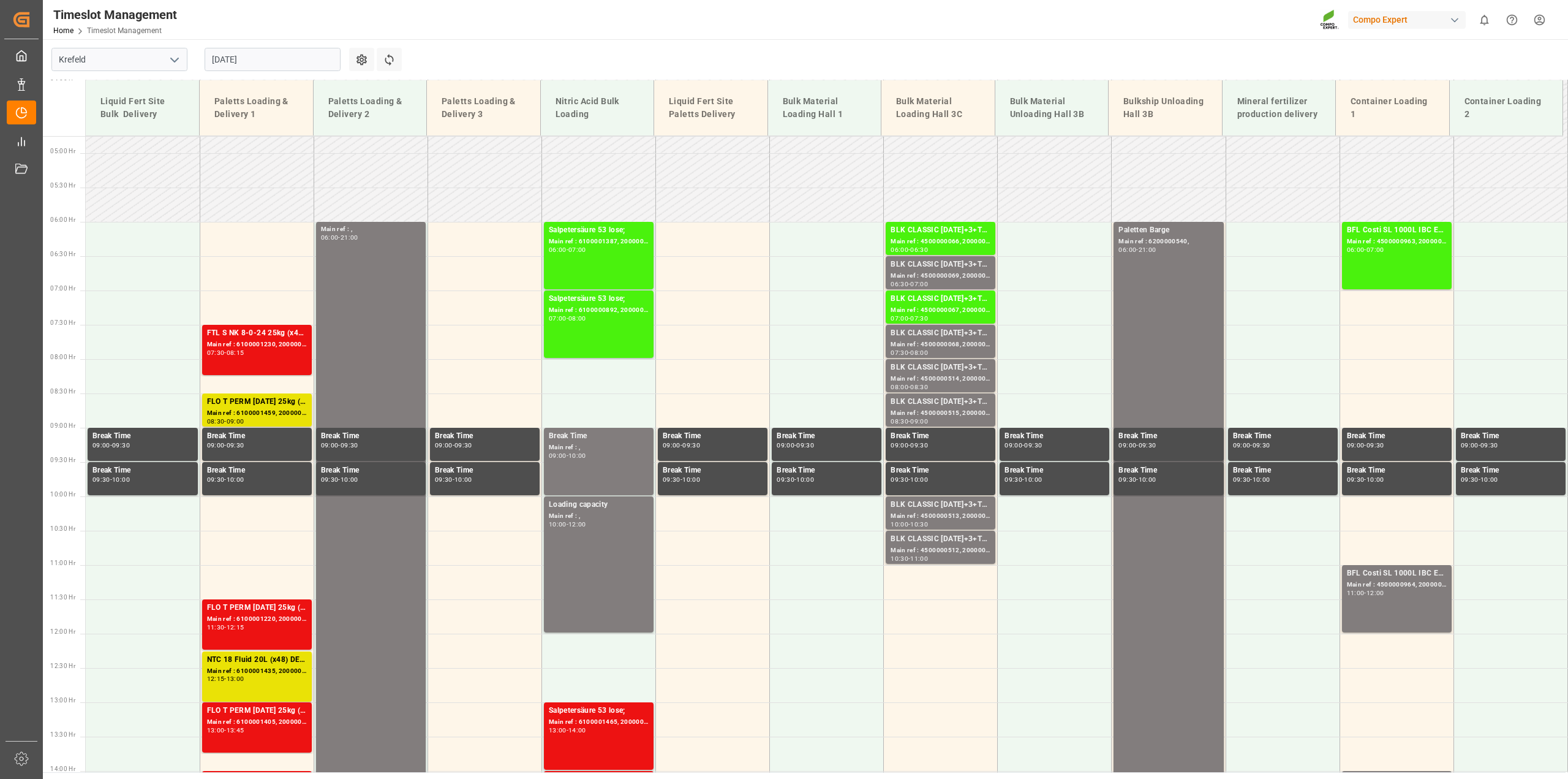
scroll to position [232, 0]
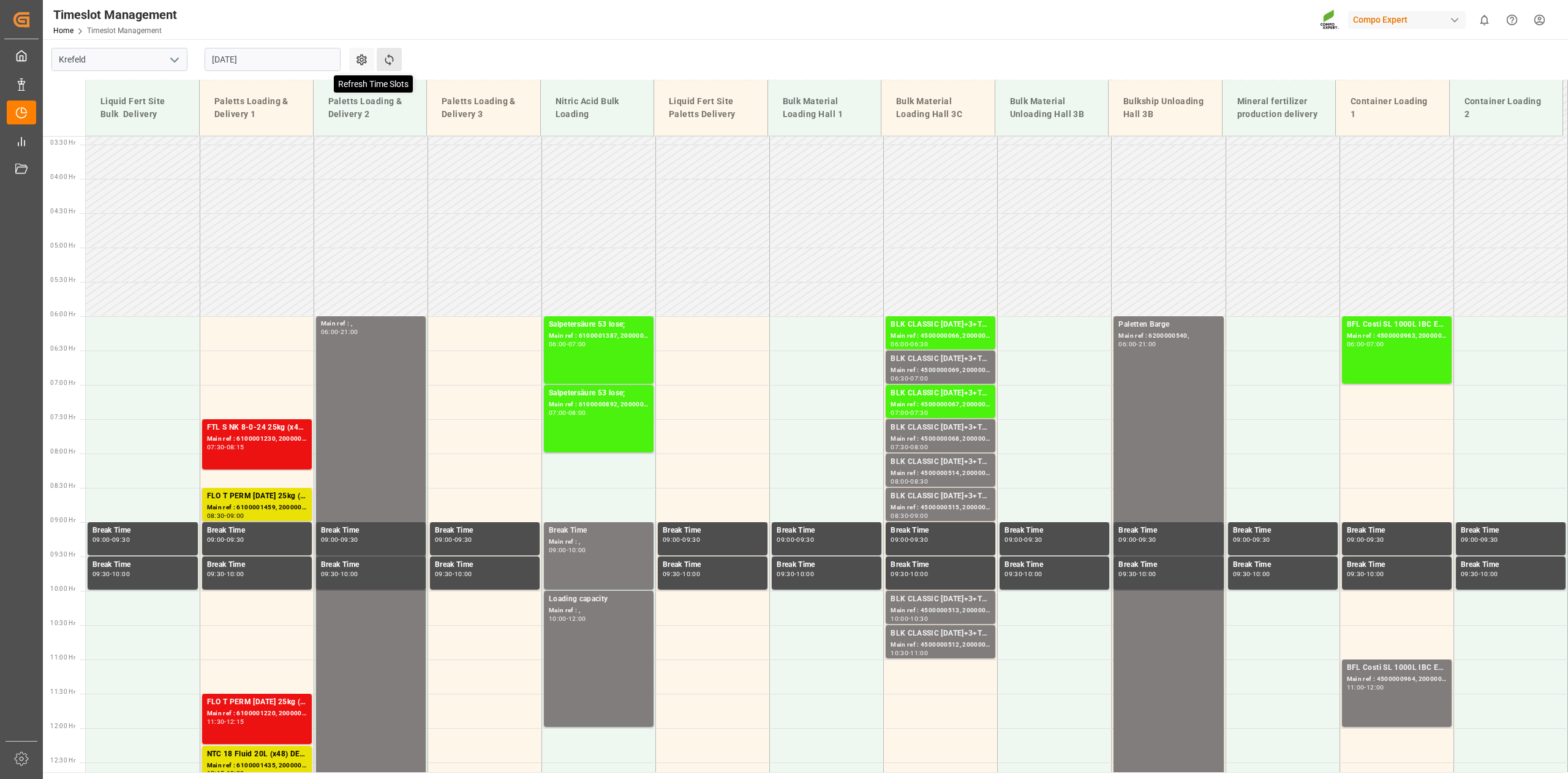
click at [393, 65] on icon at bounding box center [388, 59] width 13 height 13
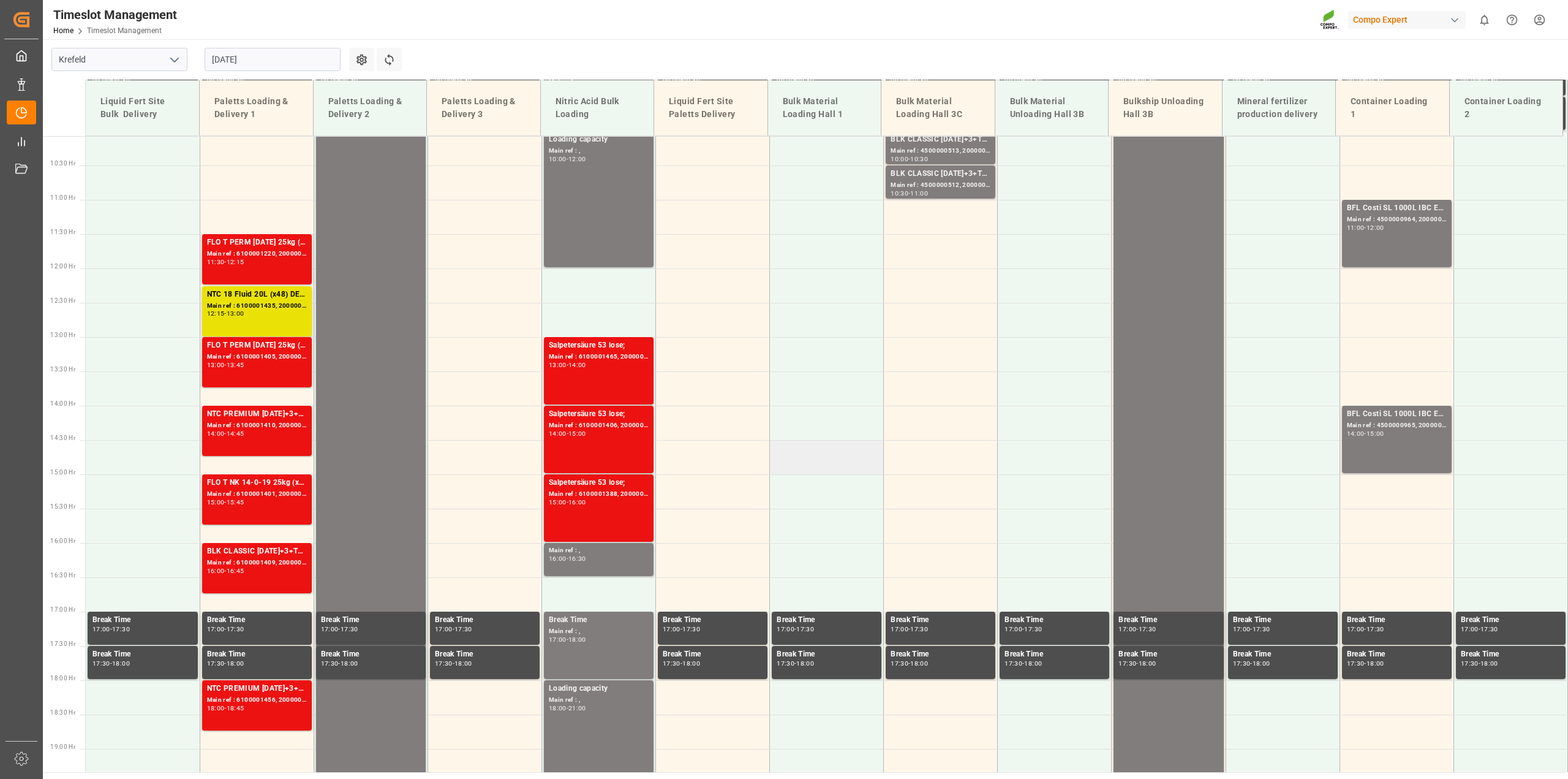
scroll to position [308, 0]
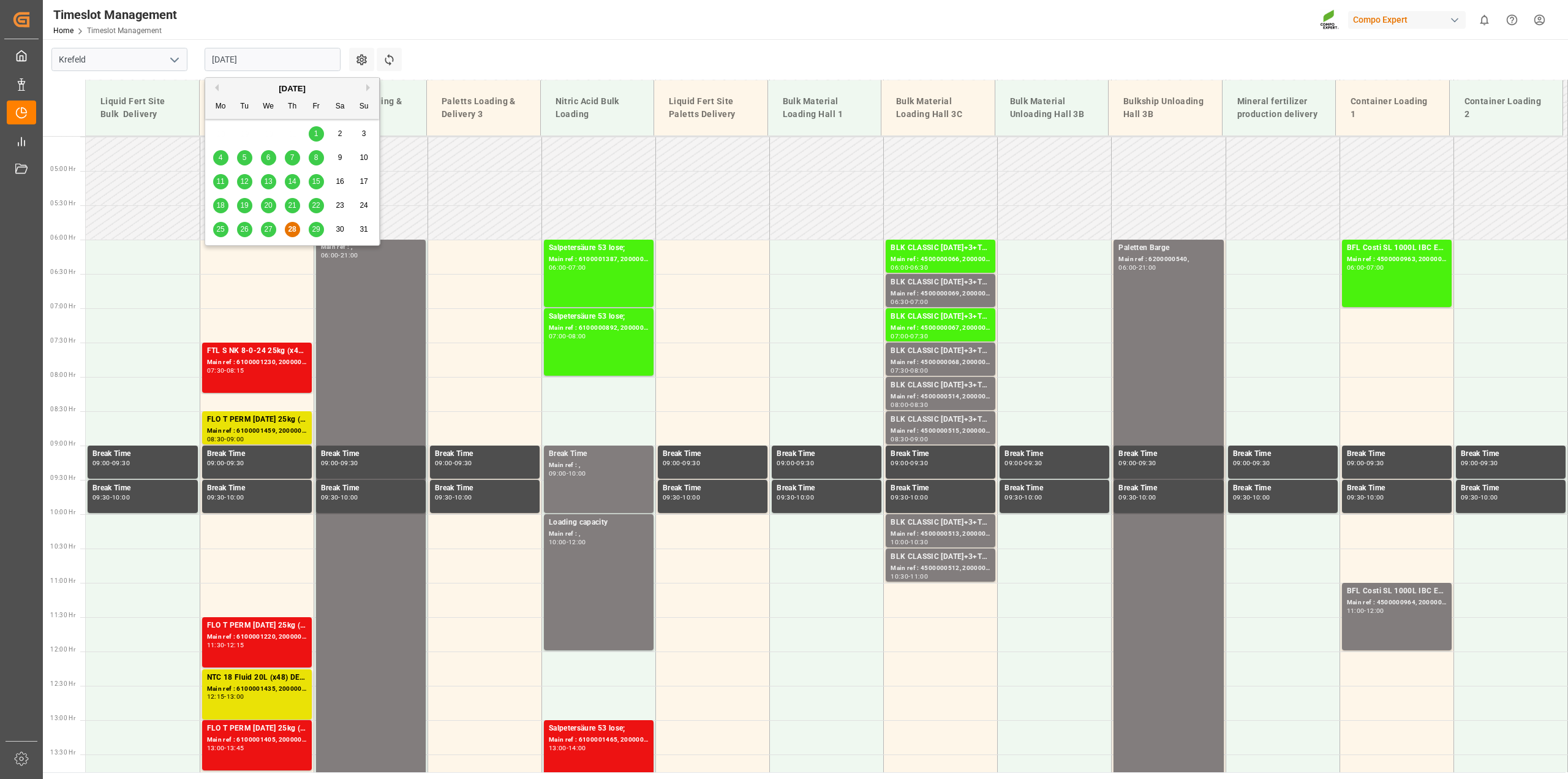
click at [255, 68] on input "[DATE]" at bounding box center [272, 59] width 136 height 23
click at [314, 230] on span "29" at bounding box center [316, 229] width 8 height 9
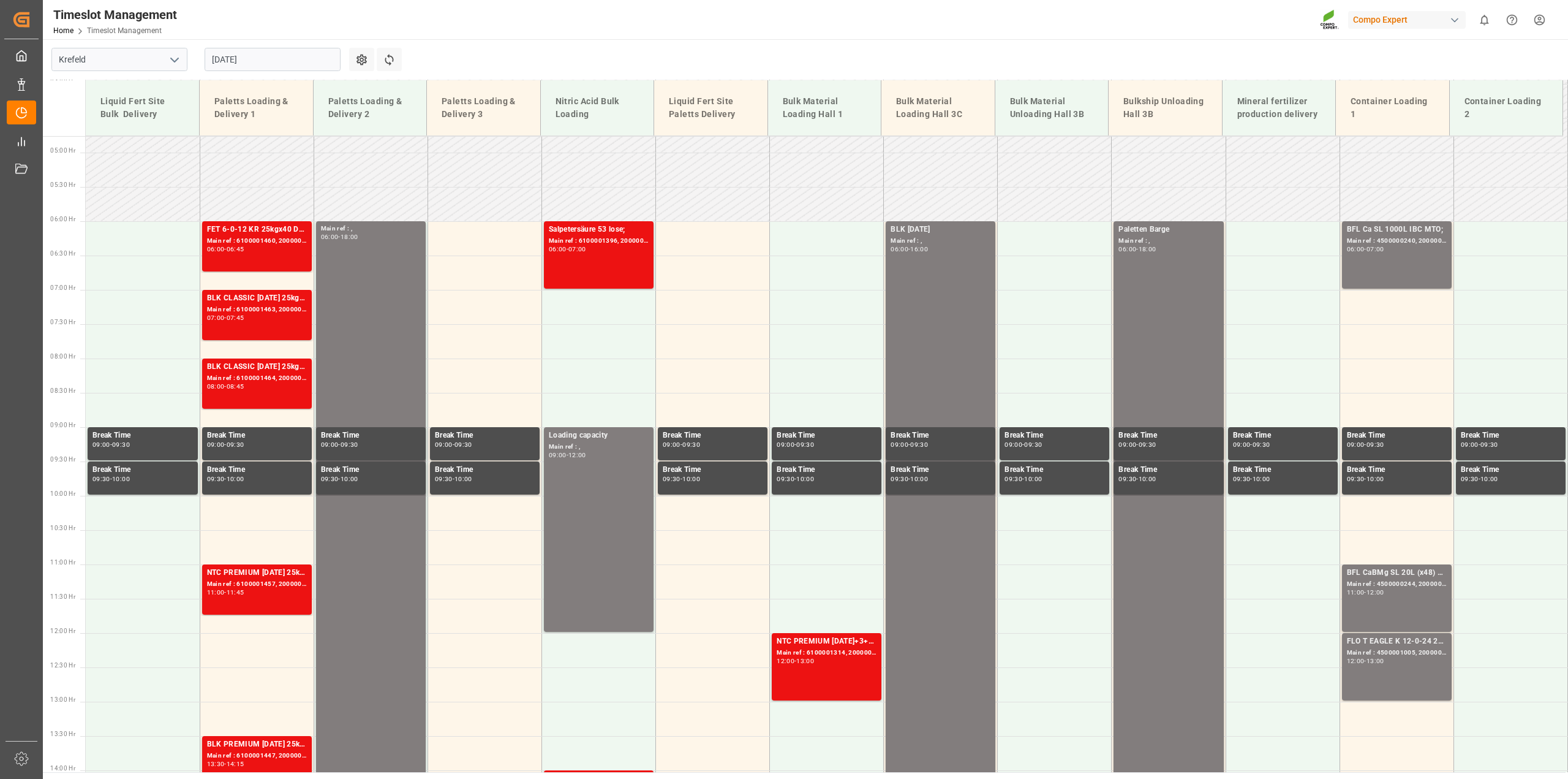
scroll to position [155, 0]
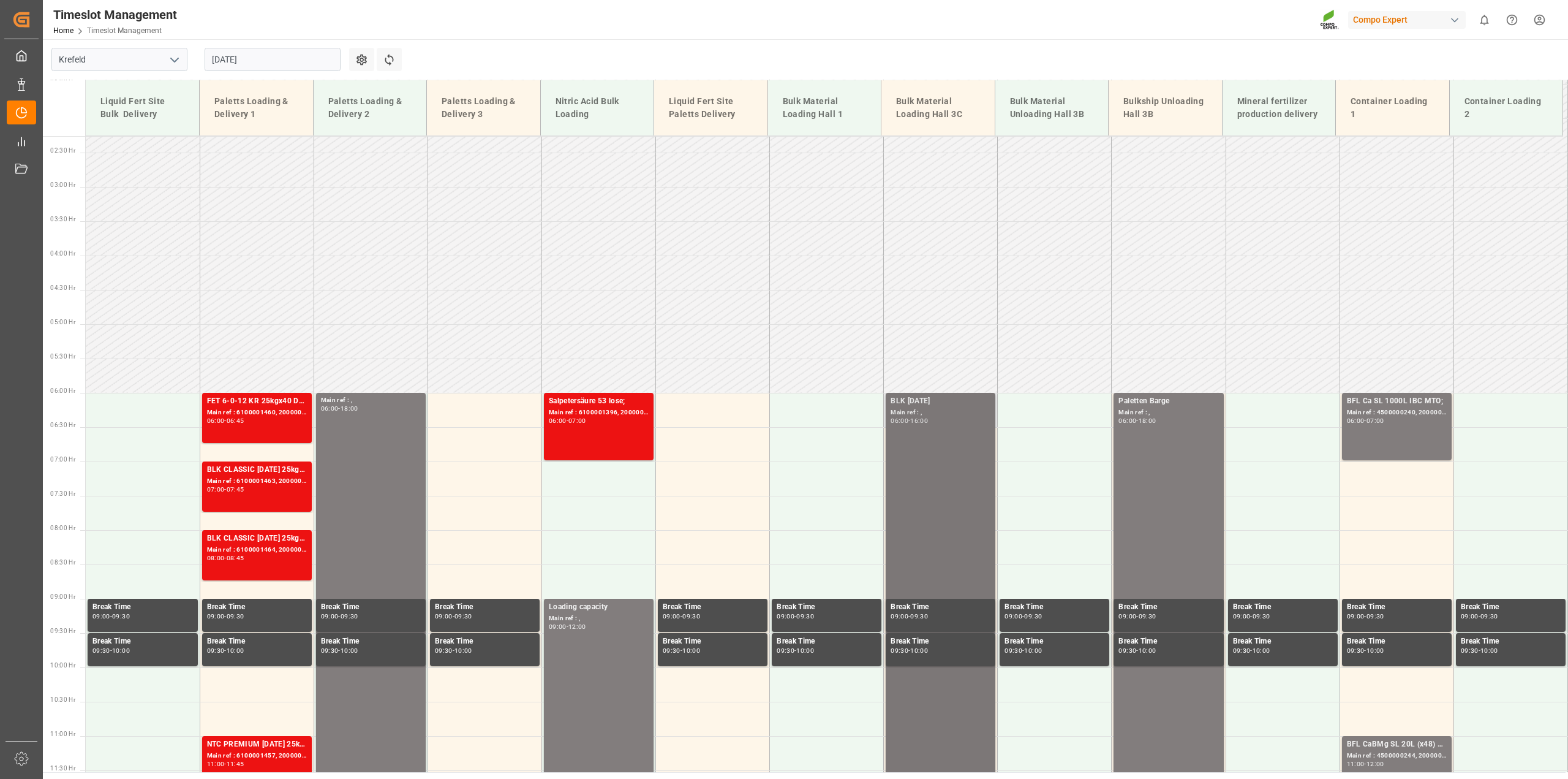
click at [952, 454] on div "BLK 12-12-17 Main ref : , 06:00 - 16:00" at bounding box center [940, 736] width 100 height 680
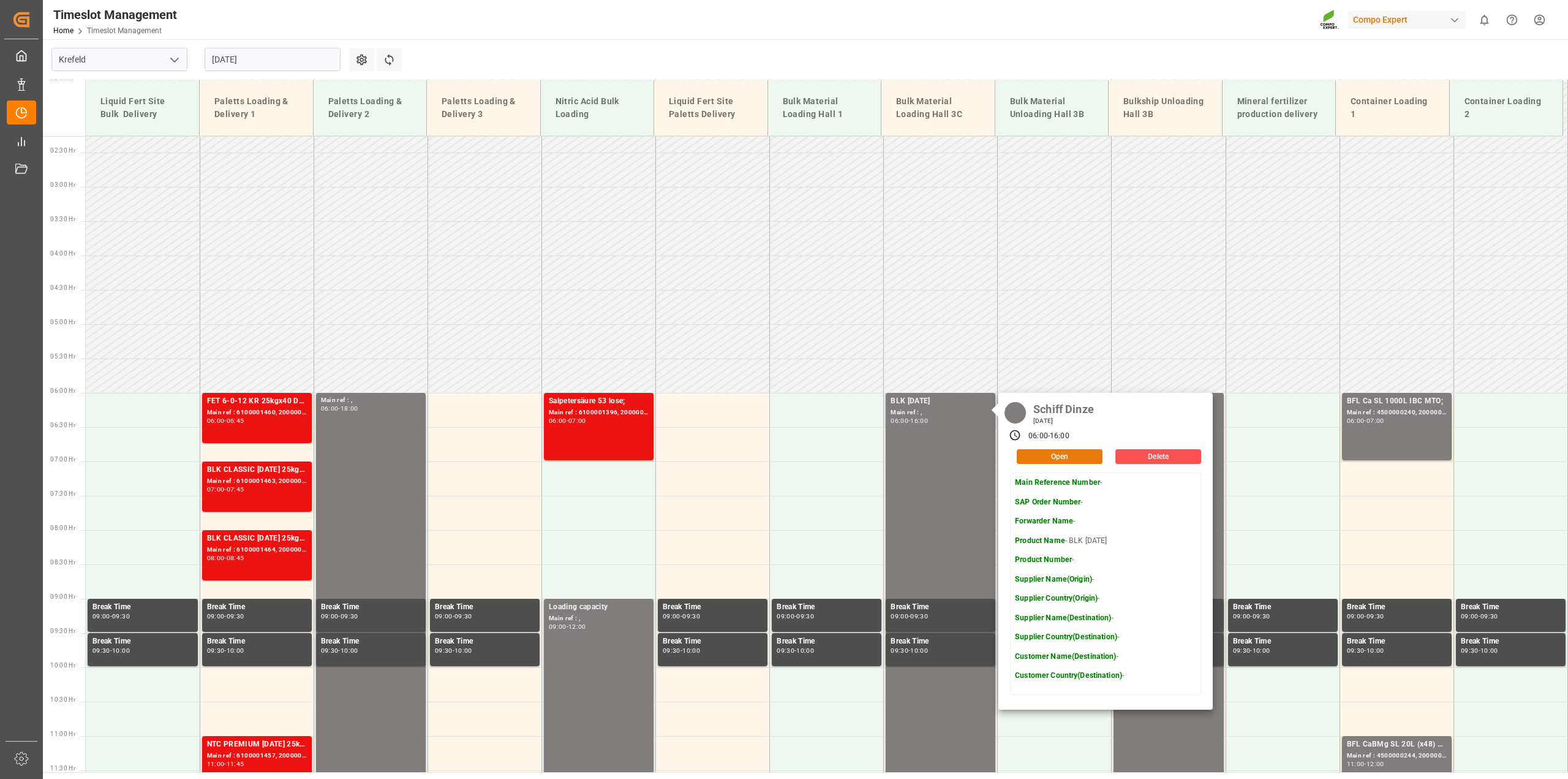
click at [1059, 453] on button "Open" at bounding box center [1060, 456] width 86 height 14
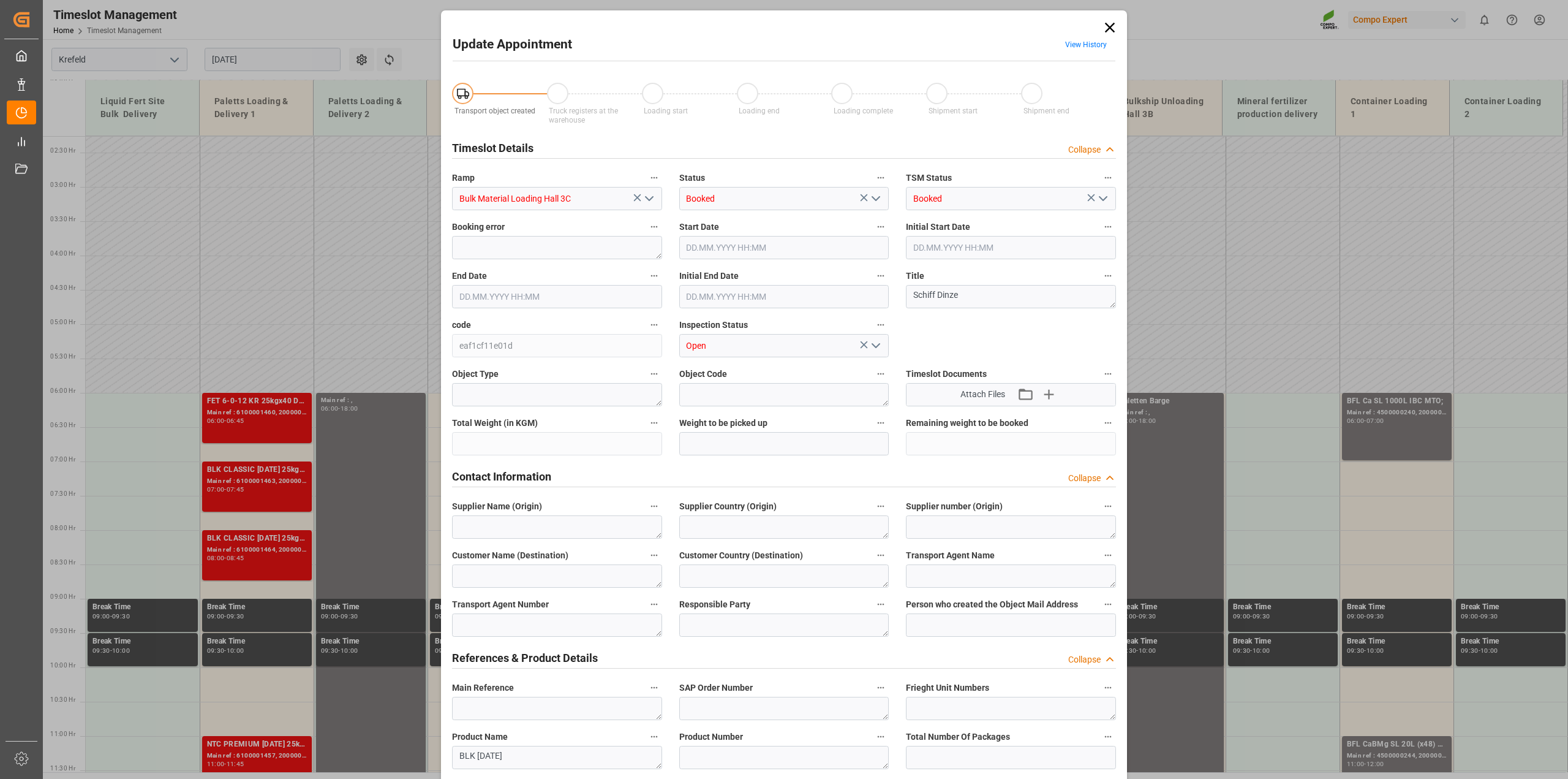
type input "1400000"
type input "29.08.2025 06:00"
type input "29.08.2025 16:00"
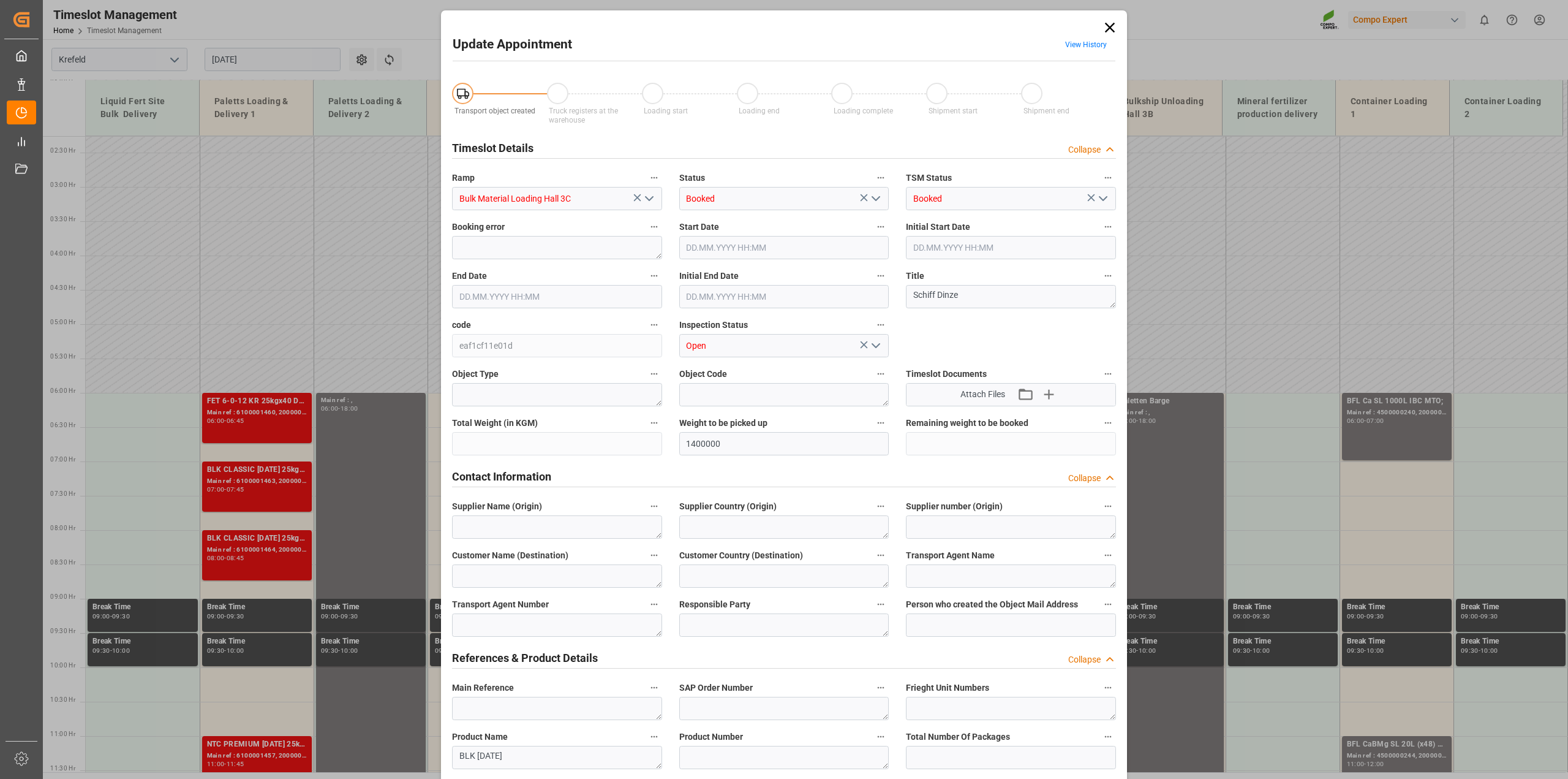
type input "19.08.2025 12:00"
click at [1106, 25] on icon at bounding box center [1110, 27] width 10 height 10
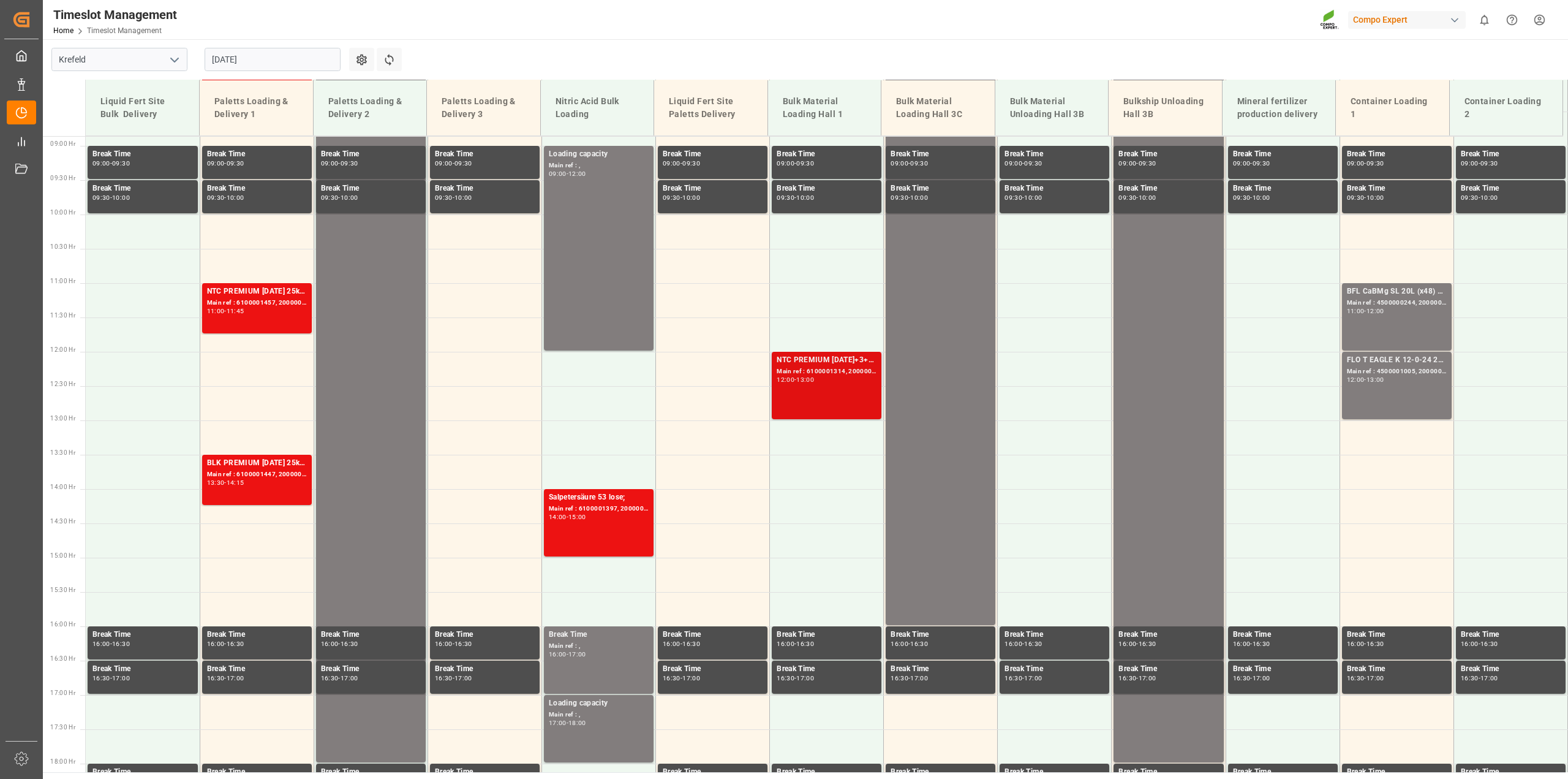
scroll to position [615, 0]
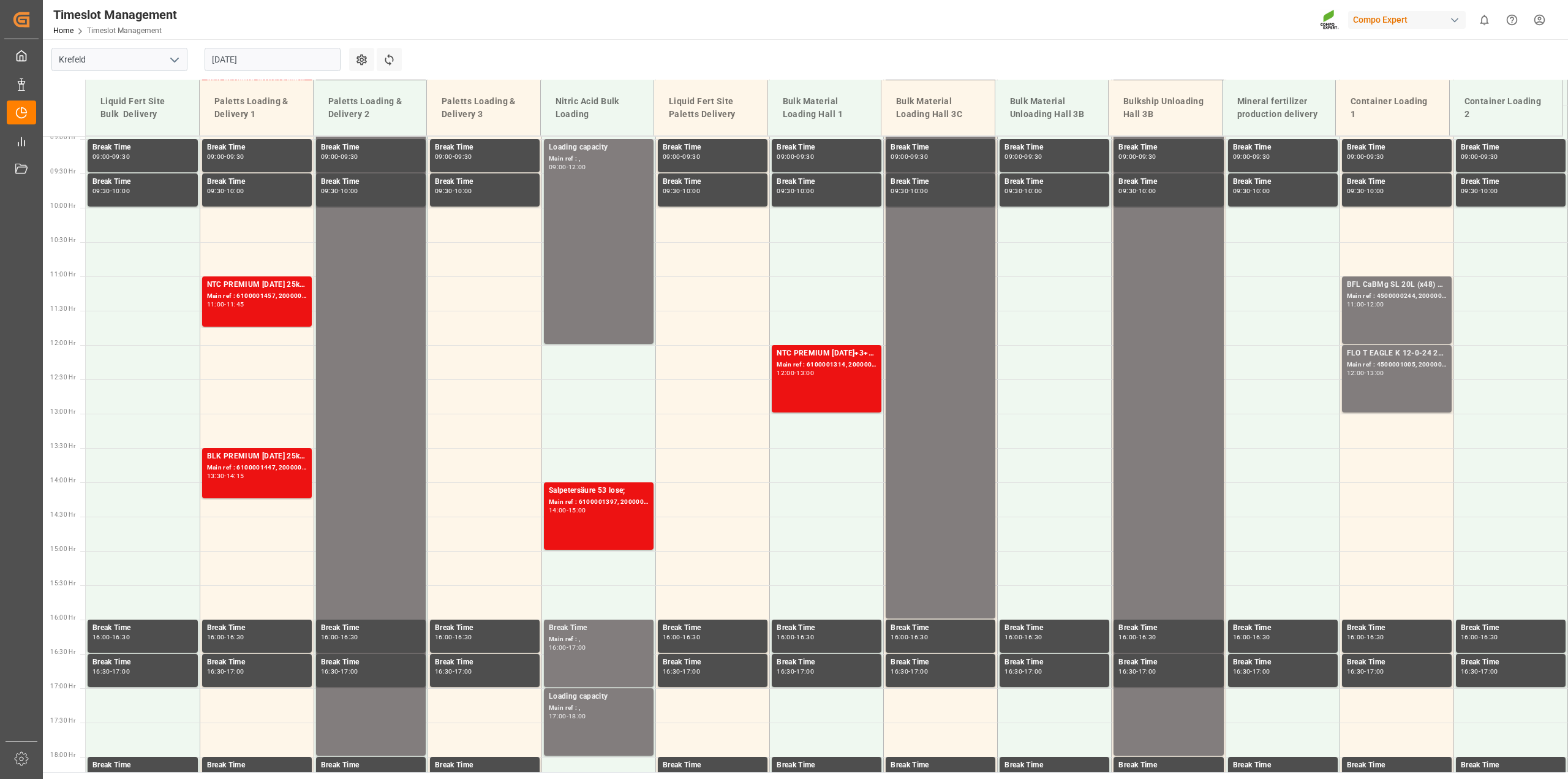
click at [227, 60] on input "29.08.2025" at bounding box center [272, 59] width 136 height 23
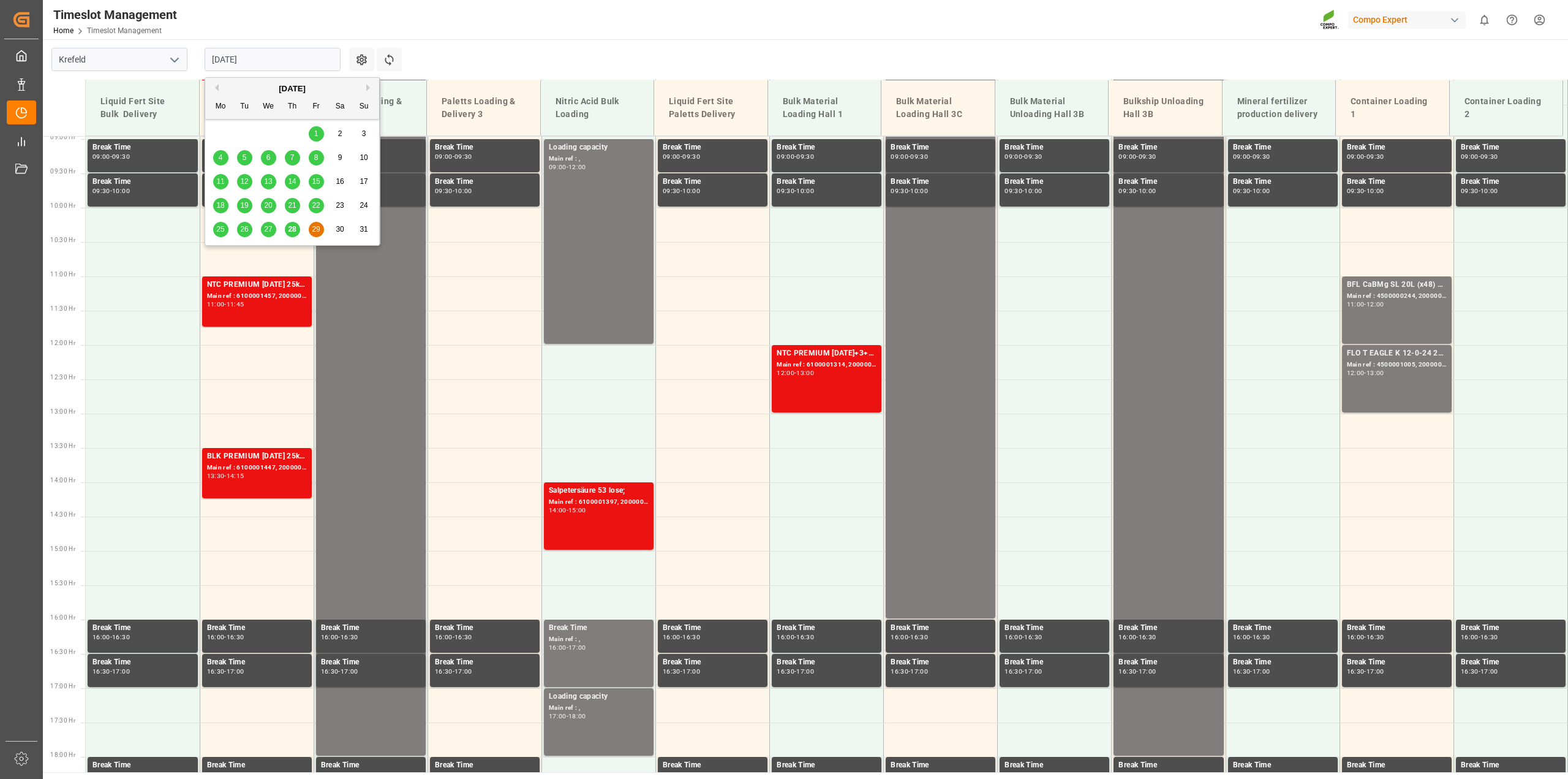
click at [293, 233] on span "28" at bounding box center [292, 229] width 8 height 9
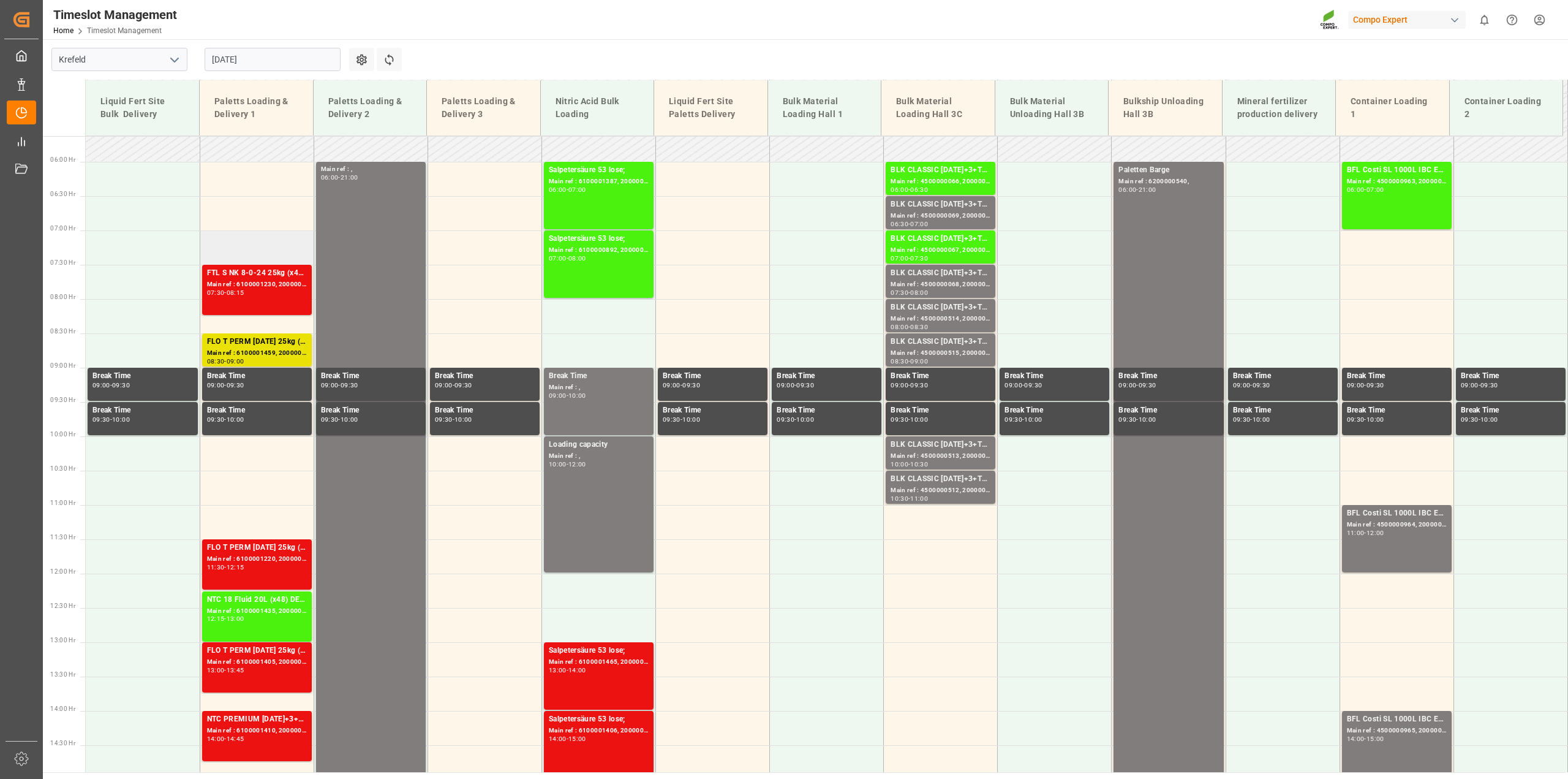
scroll to position [301, 0]
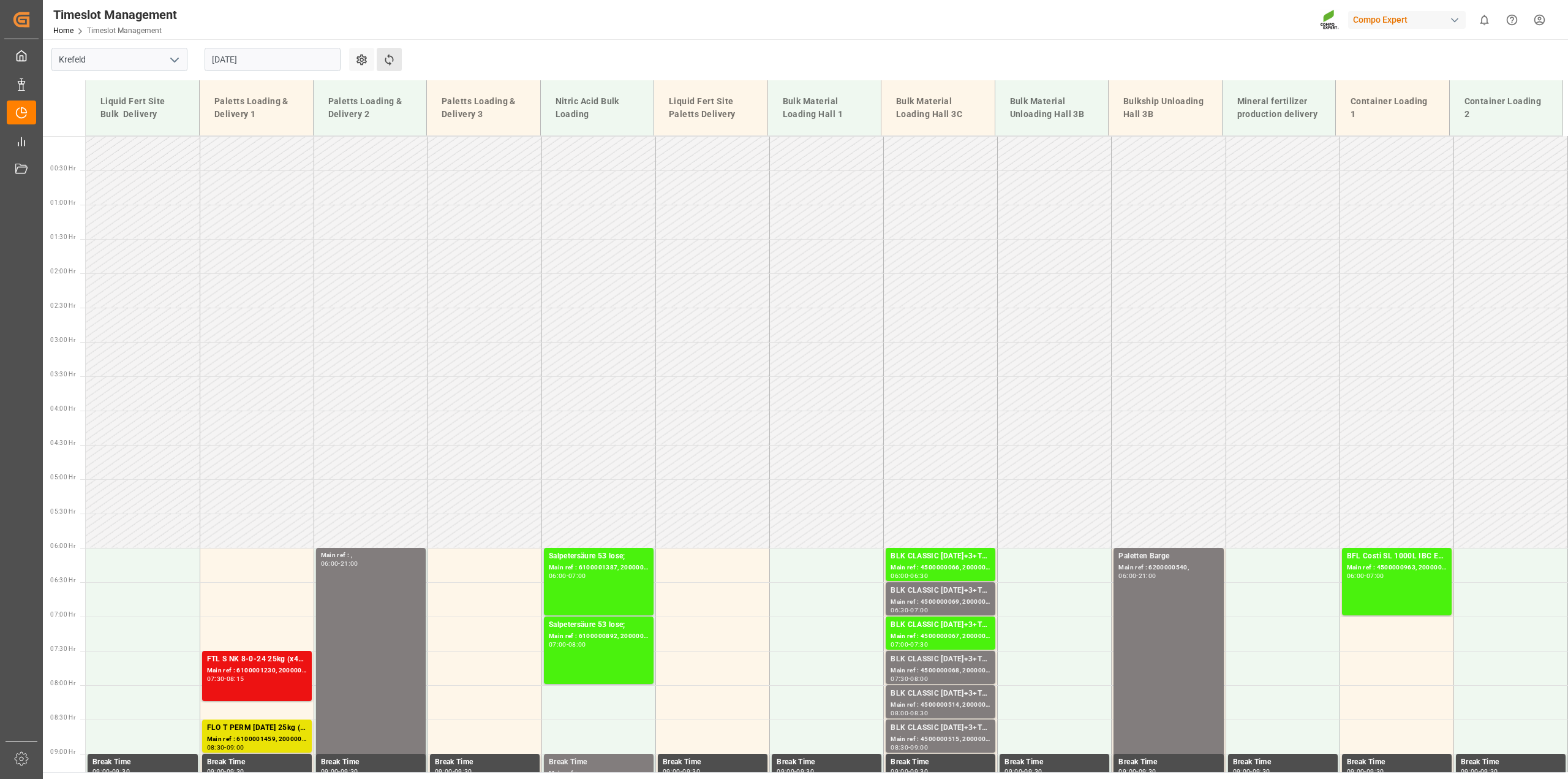
scroll to position [301, 0]
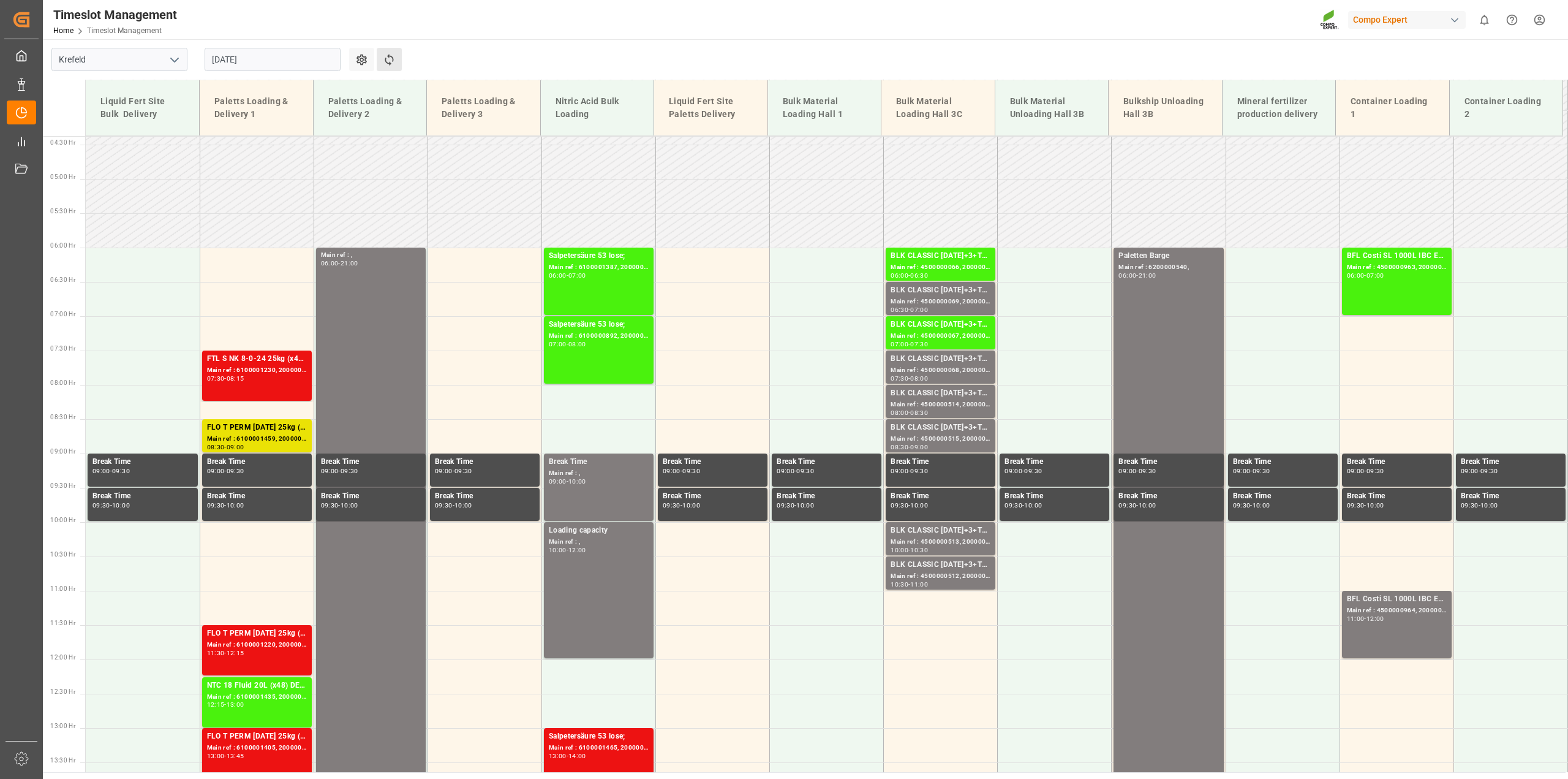
click at [392, 70] on button "Refresh Time Slots" at bounding box center [389, 59] width 25 height 23
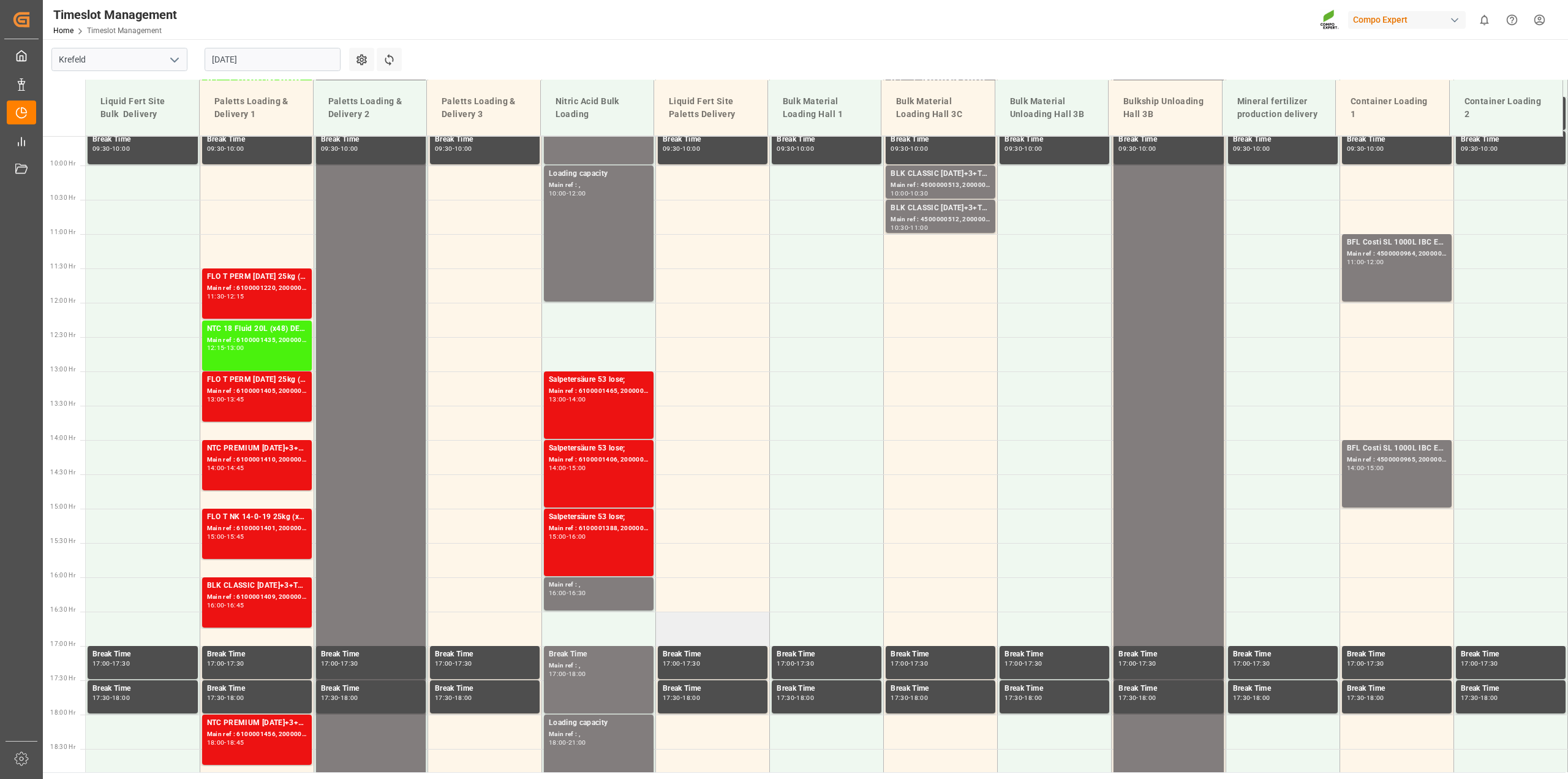
scroll to position [453, 0]
